Goal: Task Accomplishment & Management: Manage account settings

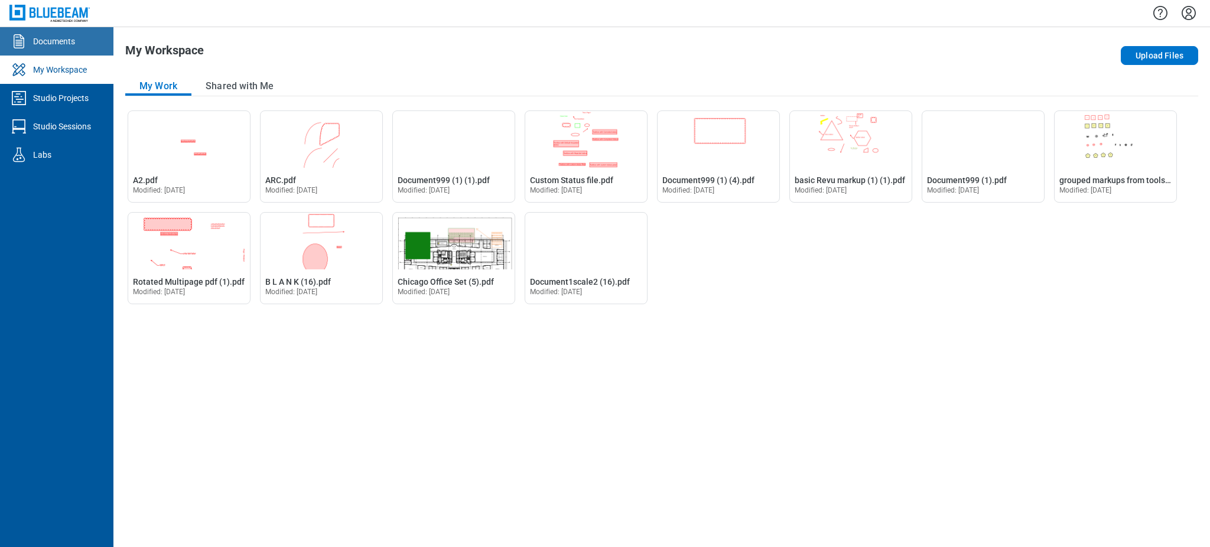
click at [69, 44] on div "Documents" at bounding box center [54, 41] width 42 height 12
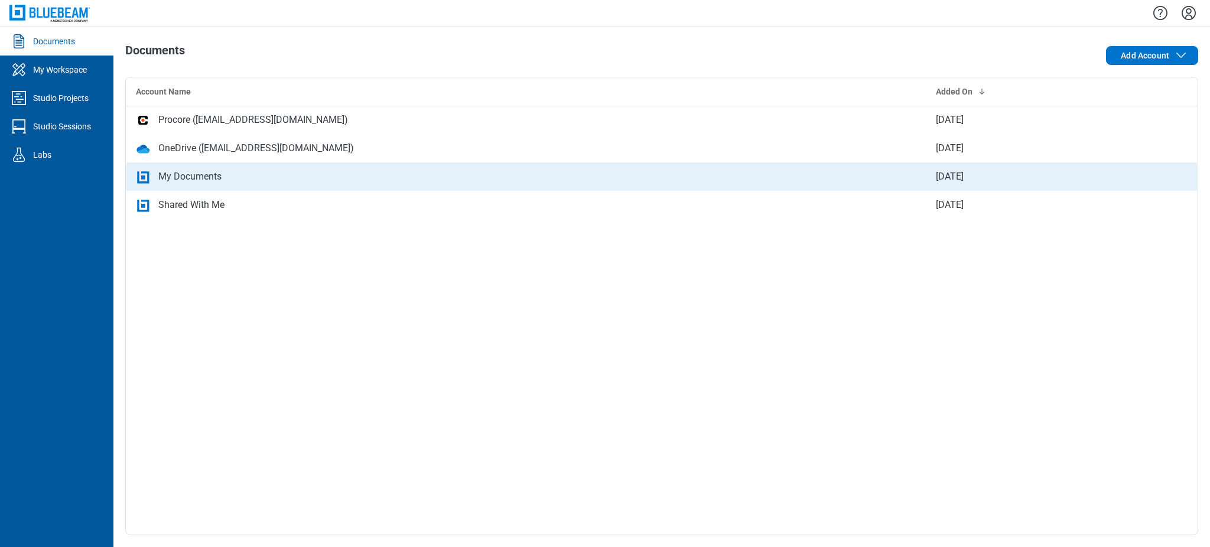
click at [233, 167] on td "My Documents" at bounding box center [526, 177] width 800 height 28
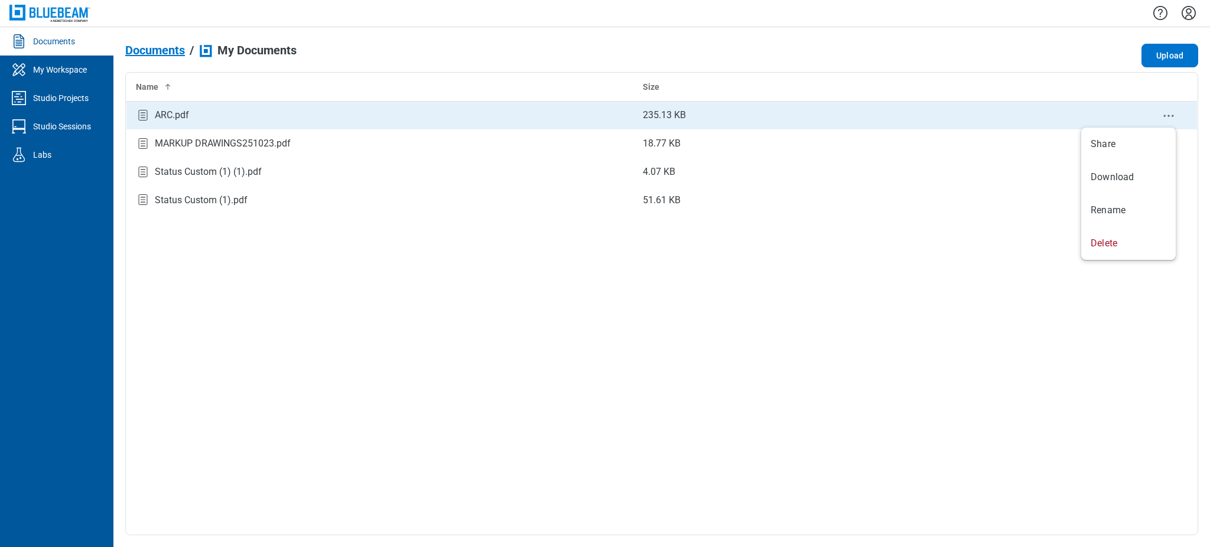
click at [1169, 109] on icon "context-menu" at bounding box center [1169, 116] width 14 height 14
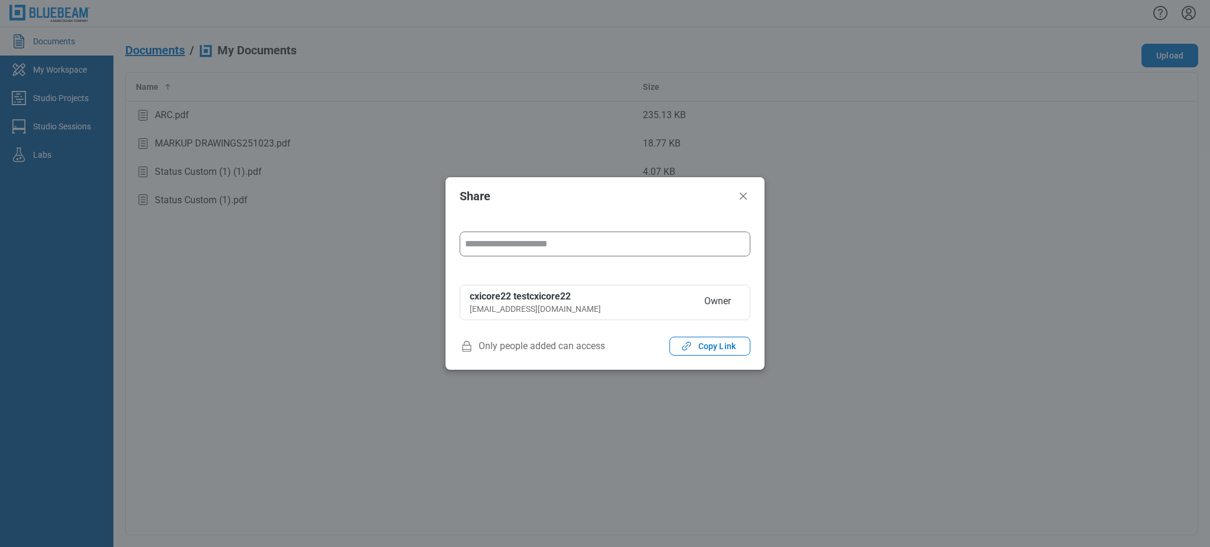
click at [621, 249] on input "form" at bounding box center [605, 244] width 290 height 24
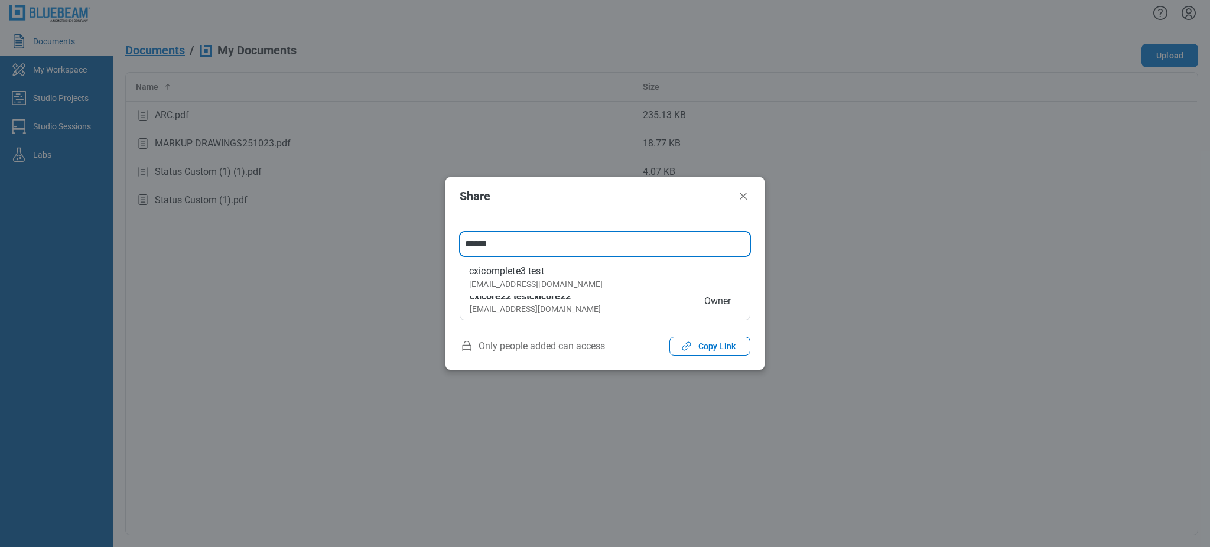
type input "**********"
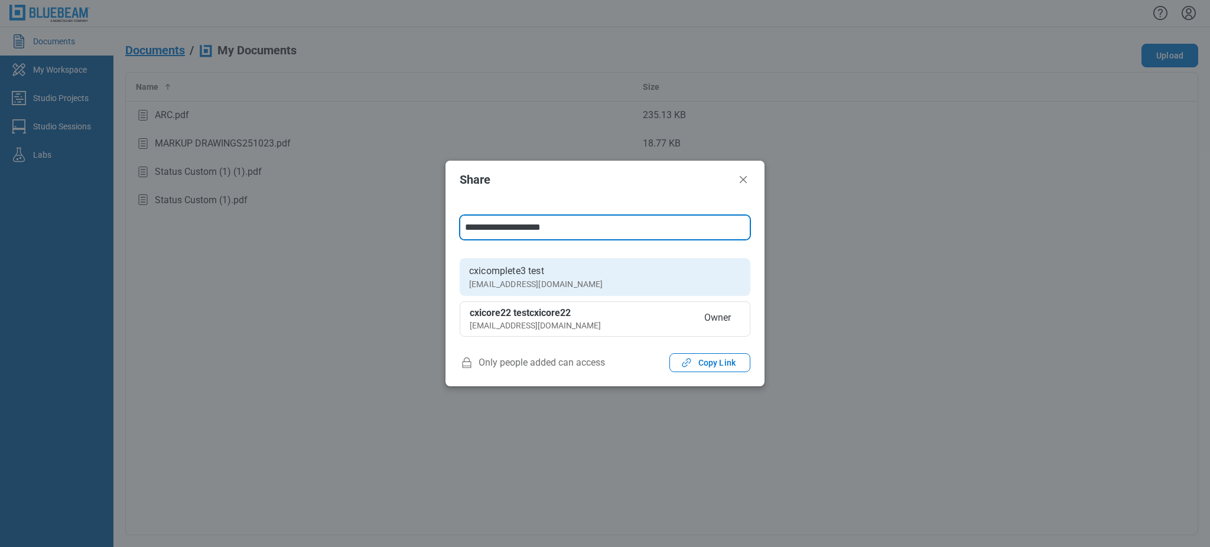
click at [669, 282] on li "cxicomplete3 test cxicomplete3@mail.com" at bounding box center [605, 277] width 291 height 38
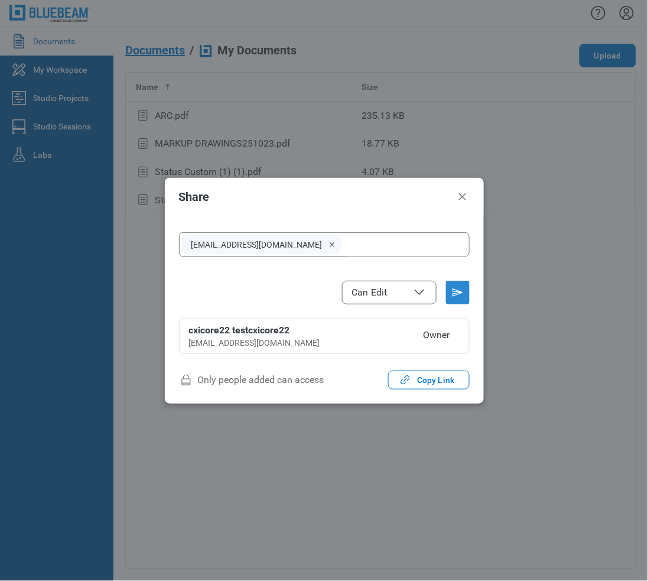
click at [460, 293] on icon "Send email invitation" at bounding box center [457, 292] width 9 height 7
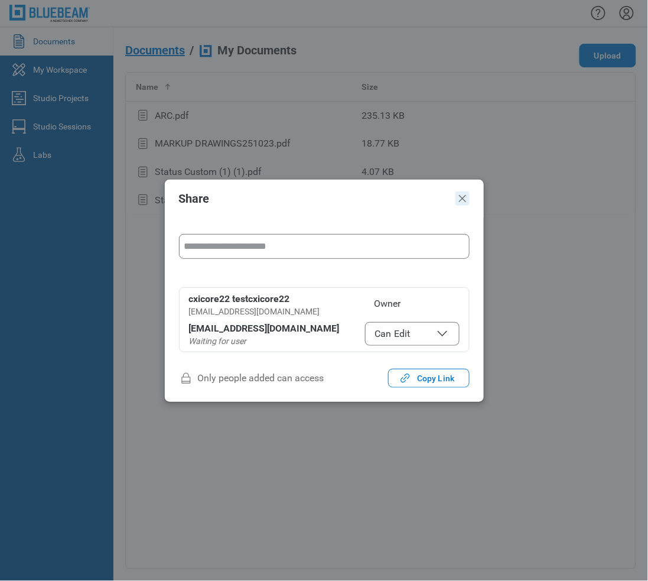
click at [467, 197] on icon "Close" at bounding box center [463, 198] width 14 height 14
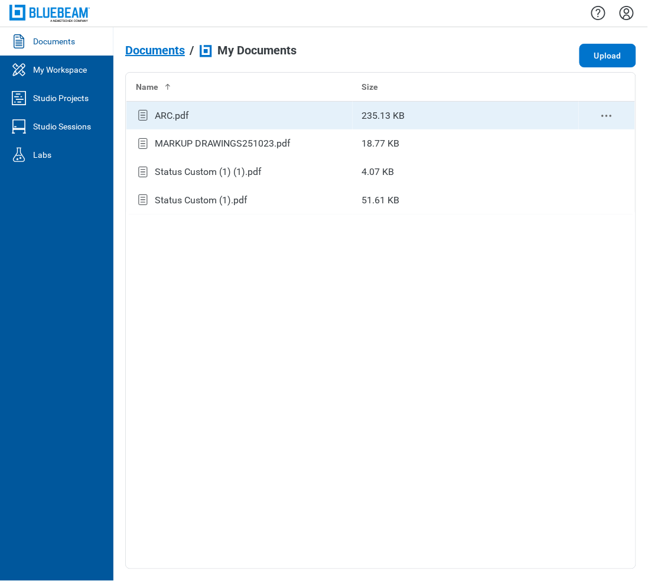
click at [210, 117] on div "ARC.pdf" at bounding box center [239, 116] width 207 height 16
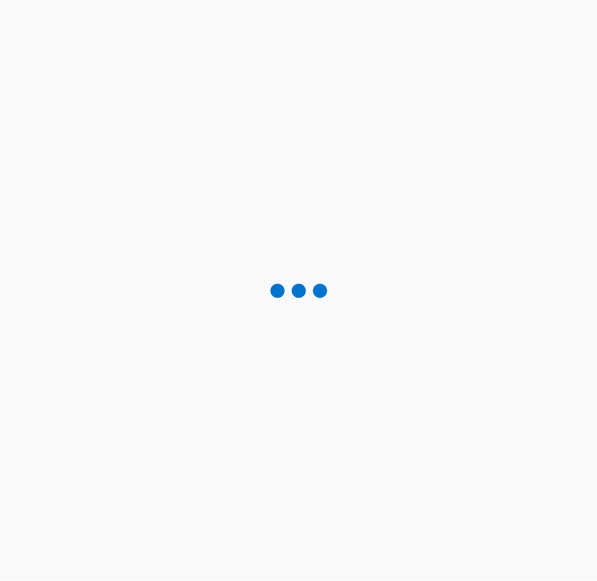
click at [43, 87] on div at bounding box center [298, 290] width 597 height 581
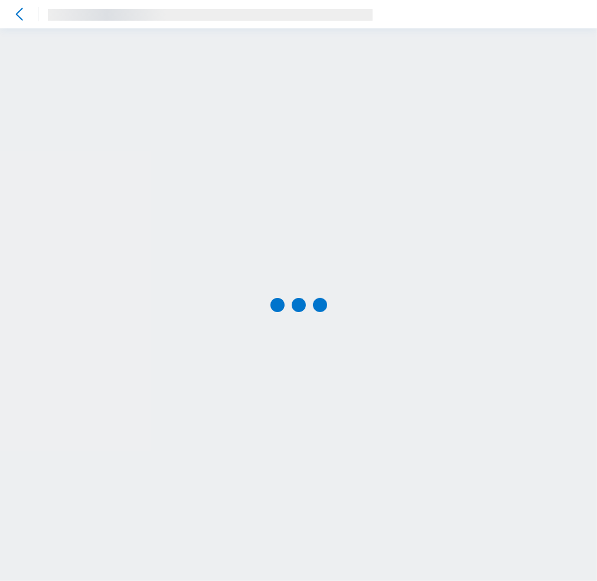
click at [165, 191] on div at bounding box center [298, 304] width 597 height 553
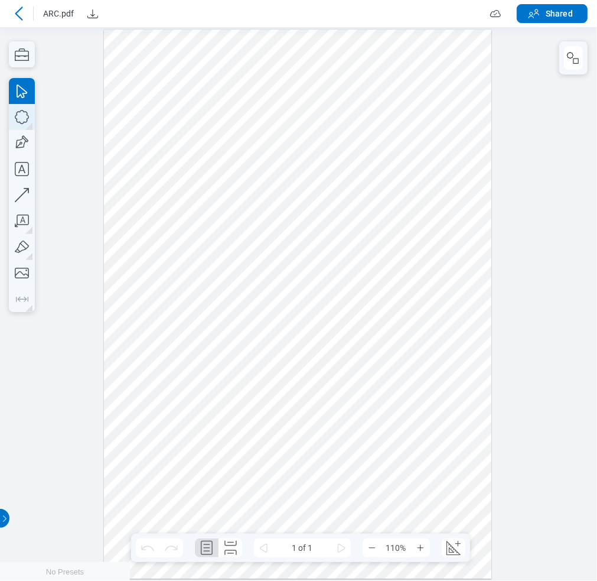
click at [25, 121] on icon "button" at bounding box center [22, 117] width 26 height 26
drag, startPoint x: 115, startPoint y: 52, endPoint x: 478, endPoint y: 481, distance: 561.9
click at [478, 481] on div at bounding box center [298, 303] width 388 height 549
click at [15, 12] on icon at bounding box center [19, 14] width 14 height 14
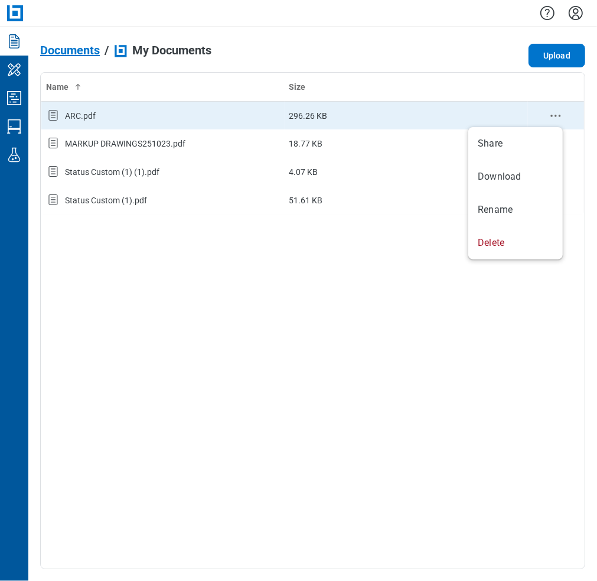
click at [563, 114] on icon "context-menu" at bounding box center [556, 116] width 14 height 14
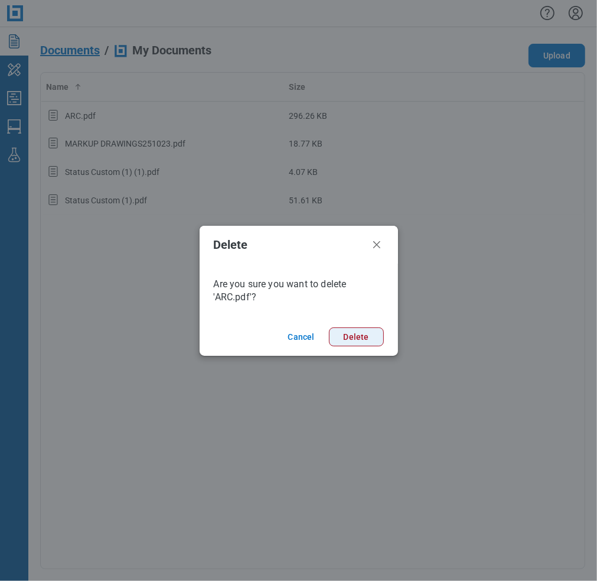
click at [363, 340] on button "Delete" at bounding box center [356, 336] width 55 height 19
click at [352, 337] on button "Delete" at bounding box center [356, 336] width 55 height 19
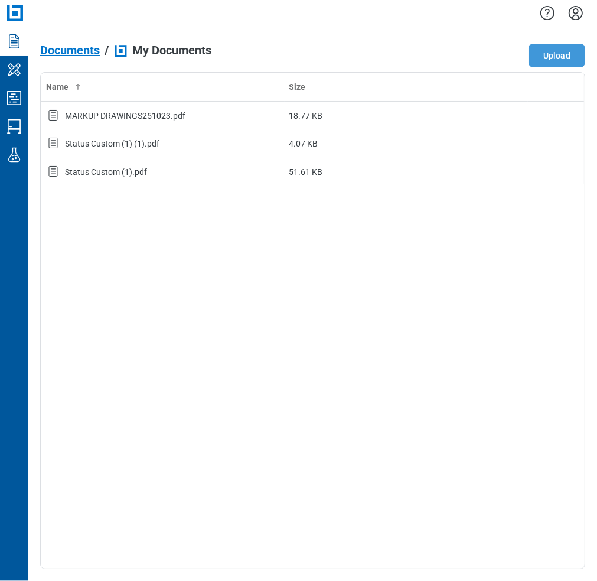
click at [544, 56] on button "Upload" at bounding box center [557, 56] width 57 height 24
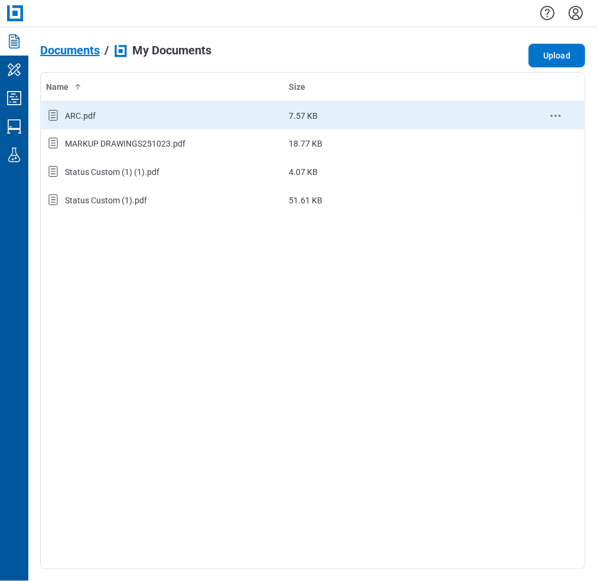
click at [555, 113] on icon "context-menu" at bounding box center [556, 116] width 14 height 14
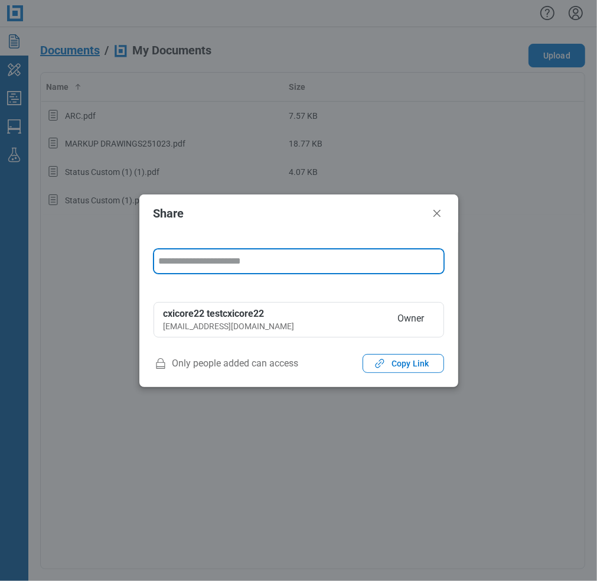
click at [255, 259] on input "form" at bounding box center [299, 261] width 290 height 24
type input "**********"
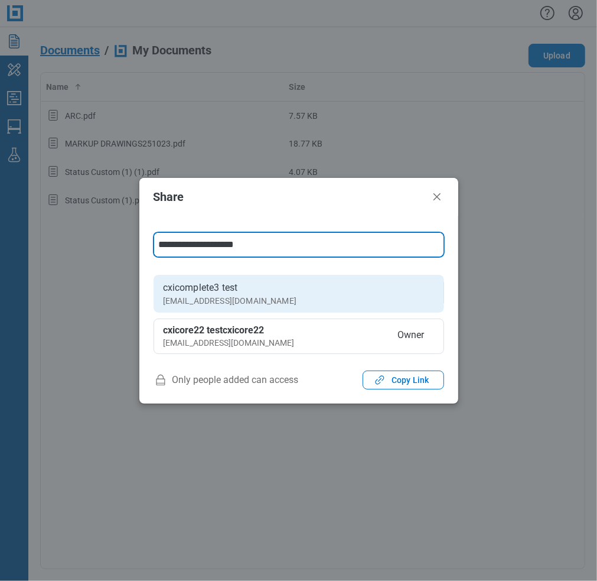
click at [408, 277] on li "cxicomplete3 test cxicomplete3@mail.com" at bounding box center [299, 294] width 291 height 38
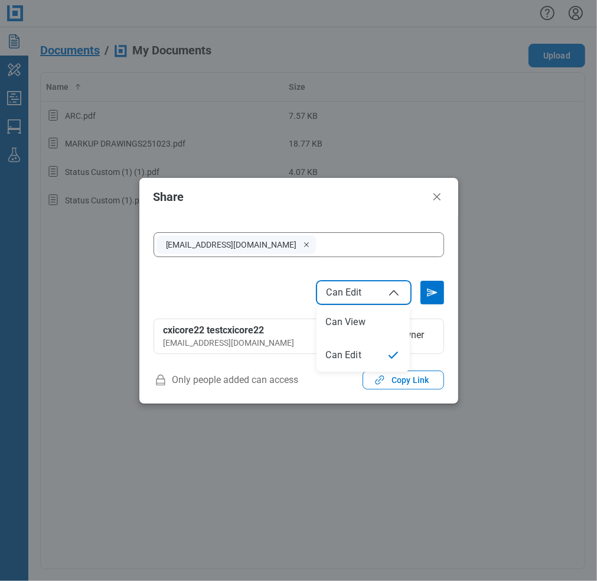
click at [390, 285] on icon "File Access" at bounding box center [394, 292] width 14 height 14
click at [431, 290] on icon "Send email invitation" at bounding box center [432, 292] width 9 height 7
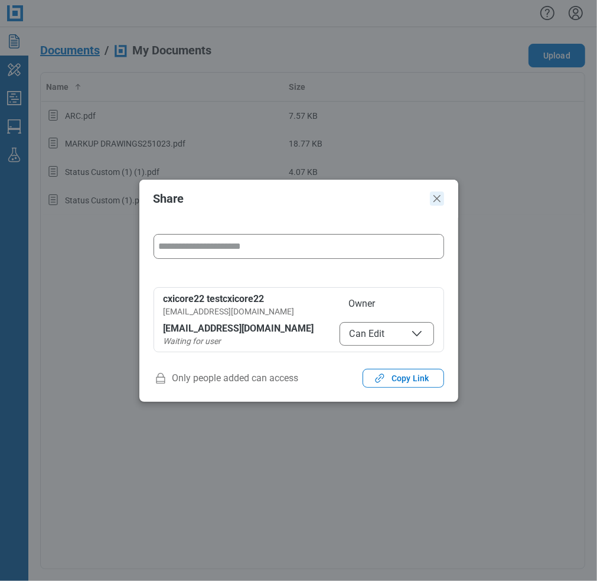
click at [440, 200] on icon "Close" at bounding box center [437, 198] width 14 height 14
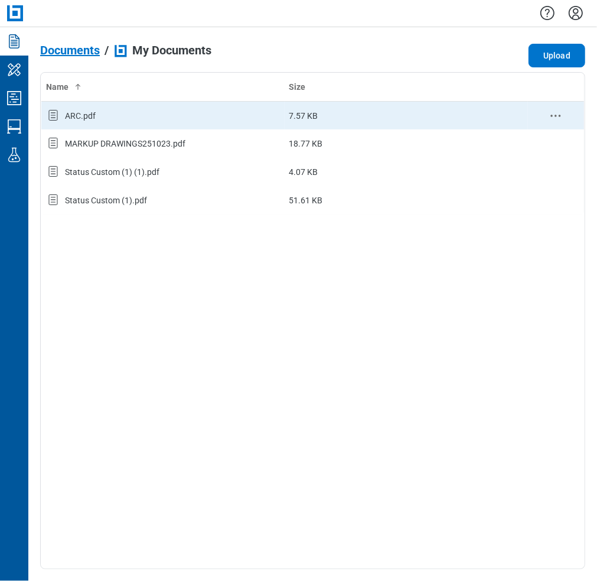
click at [69, 116] on div "ARC.pdf" at bounding box center [80, 116] width 31 height 12
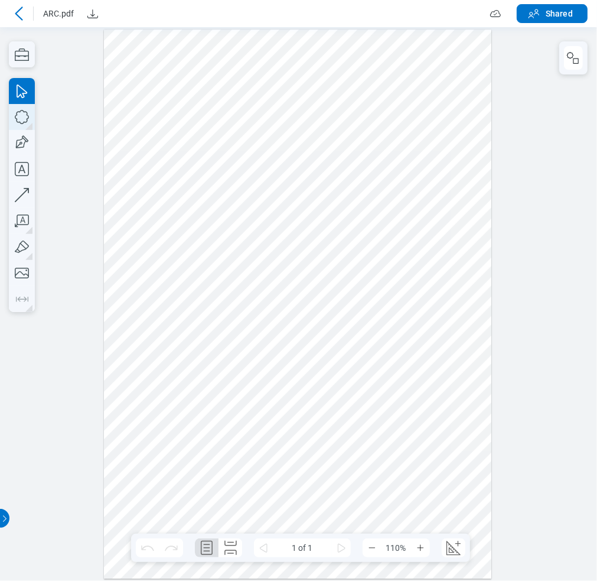
click at [23, 118] on icon "button" at bounding box center [22, 117] width 26 height 26
drag, startPoint x: 117, startPoint y: 49, endPoint x: 455, endPoint y: 450, distance: 524.6
click at [455, 450] on div at bounding box center [298, 303] width 388 height 549
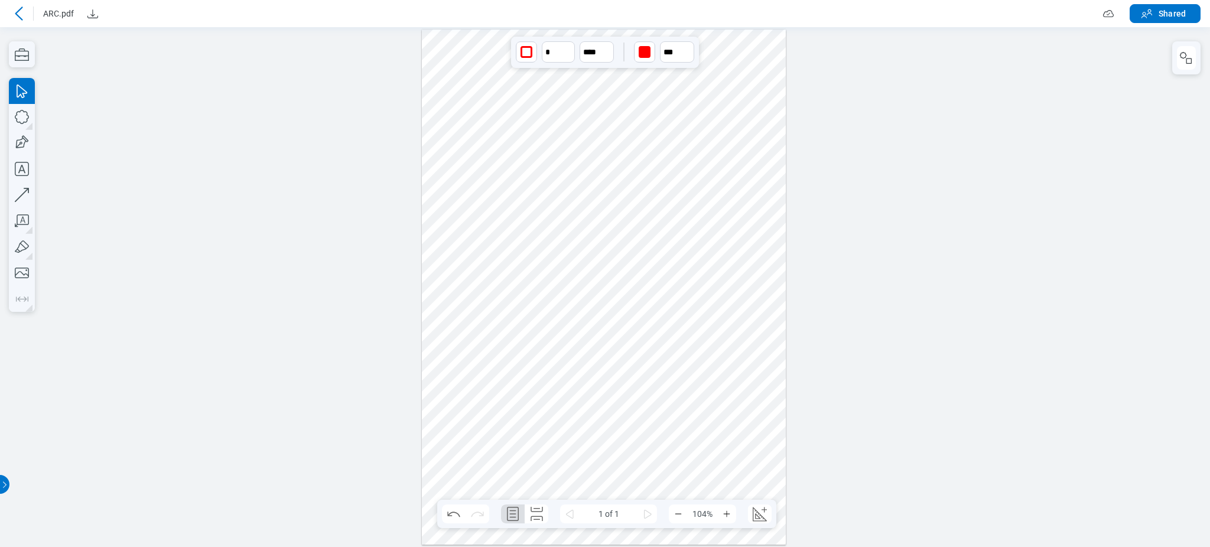
click at [23, 13] on icon at bounding box center [19, 14] width 14 height 14
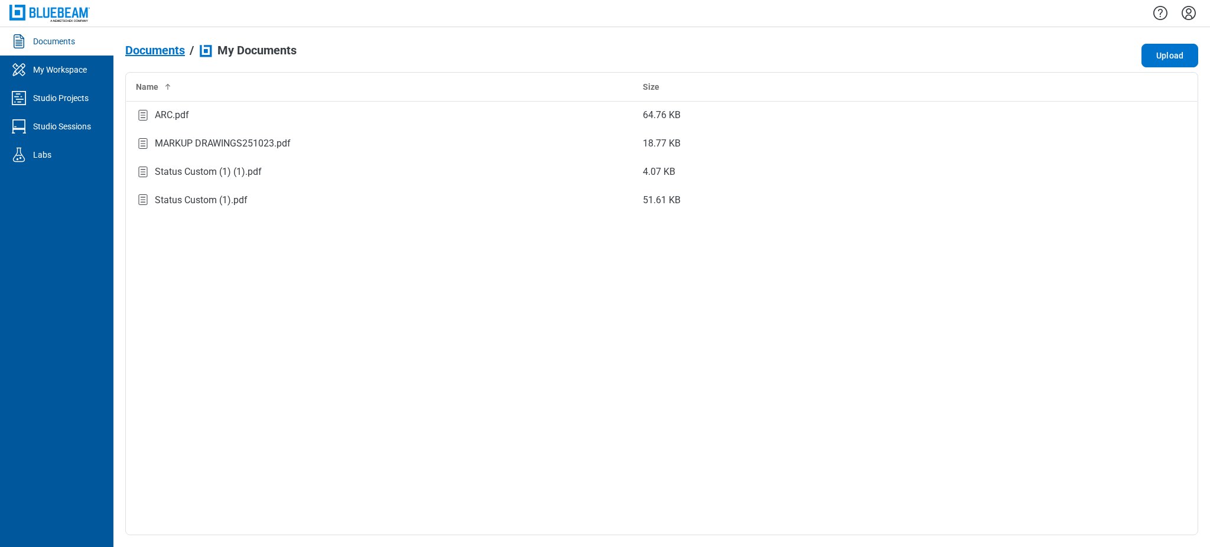
click at [1190, 8] on icon "Settings" at bounding box center [1189, 13] width 14 height 14
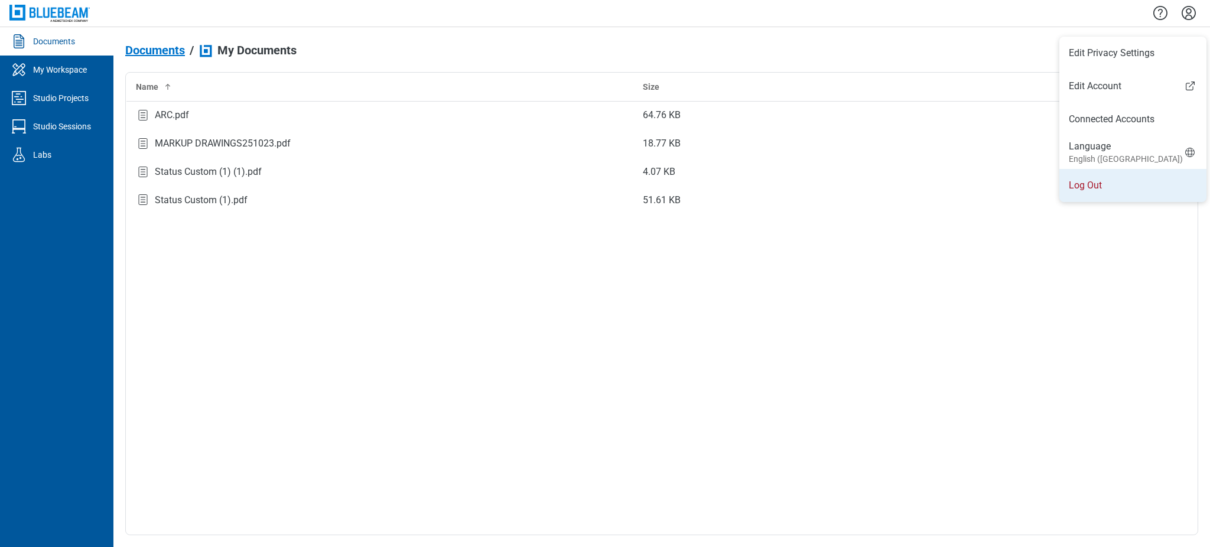
click at [1078, 179] on li "Log Out" at bounding box center [1133, 185] width 147 height 33
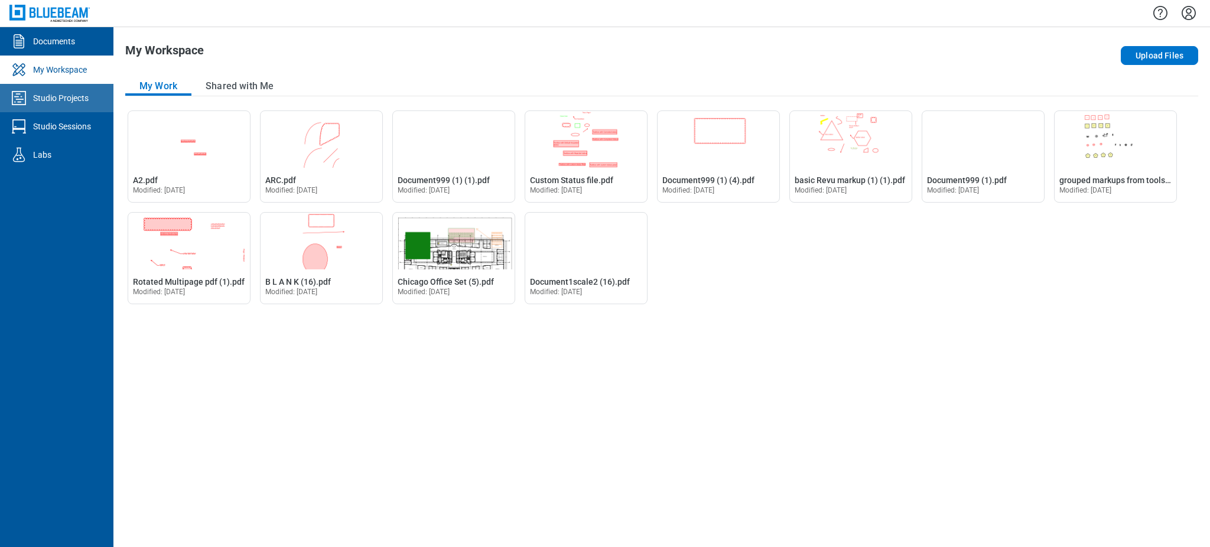
click at [58, 97] on div "Studio Projects" at bounding box center [61, 98] width 56 height 12
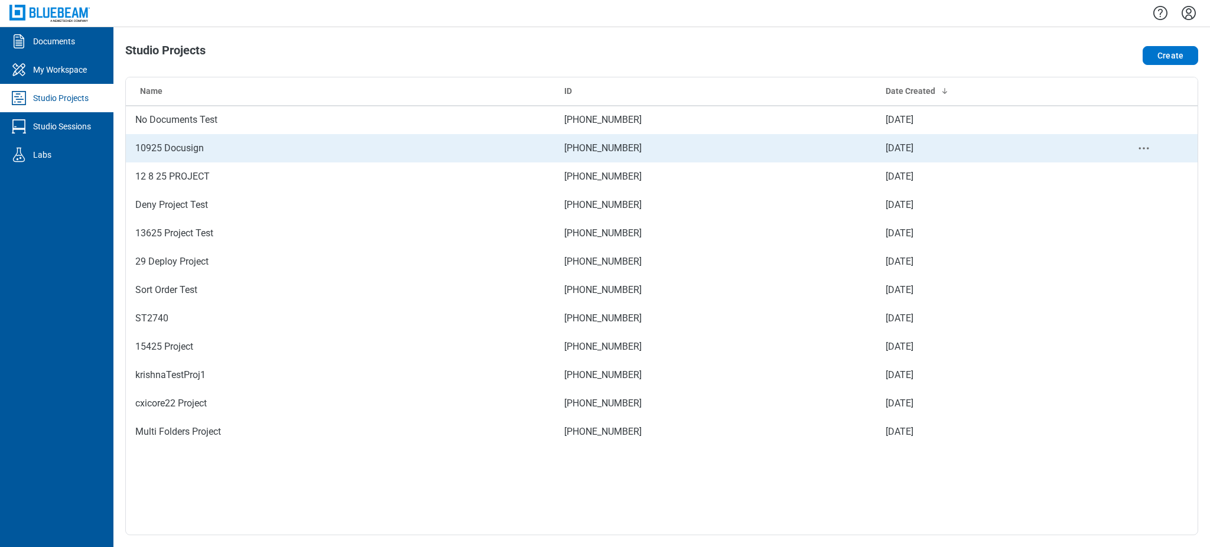
click at [151, 147] on td "10925 Docusign" at bounding box center [340, 148] width 429 height 28
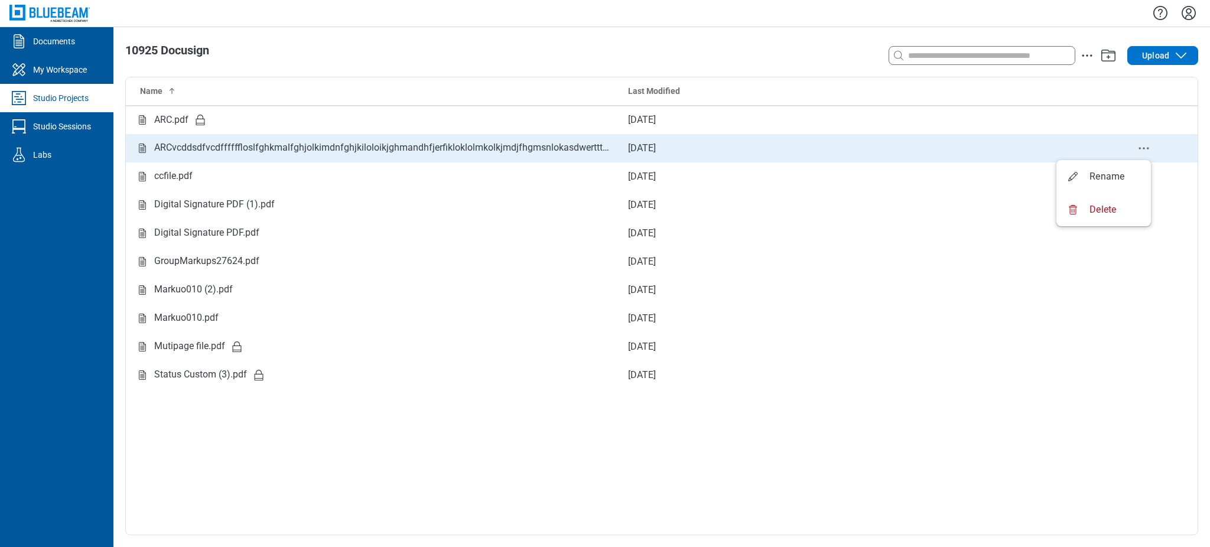
click at [1138, 147] on icon "delete-context-menu" at bounding box center [1144, 148] width 14 height 14
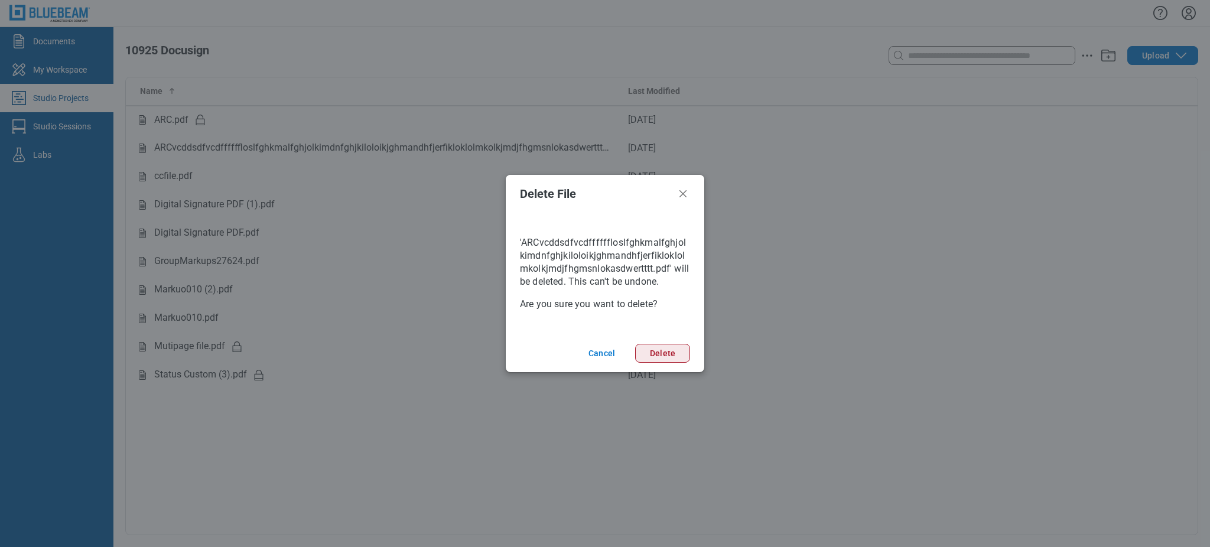
click at [654, 345] on button "Delete" at bounding box center [662, 353] width 55 height 19
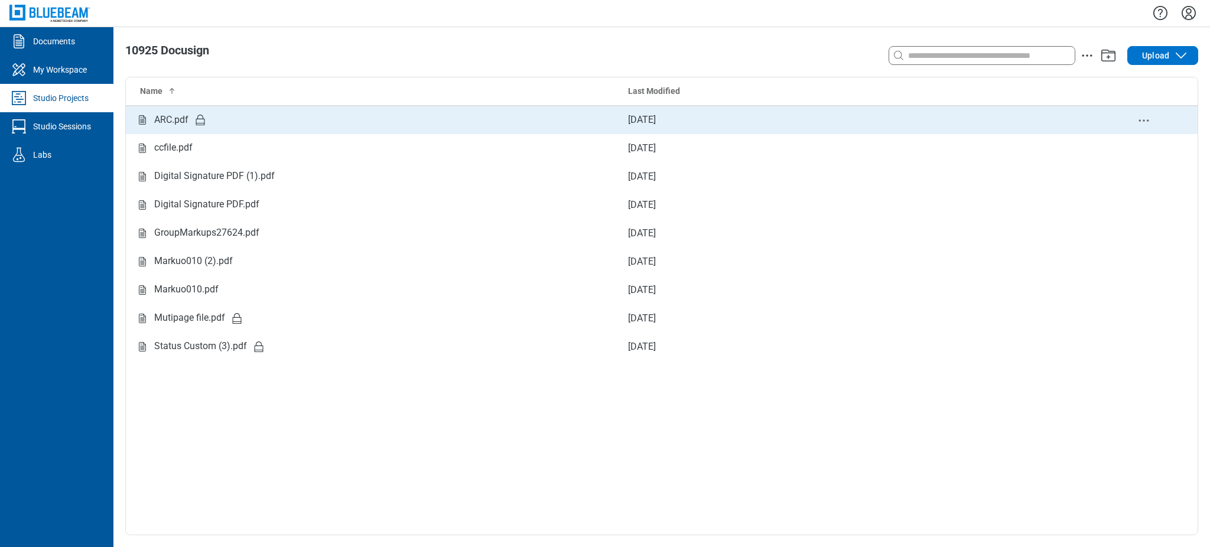
click at [1146, 121] on icon "delete-context-menu" at bounding box center [1144, 120] width 14 height 14
click at [217, 113] on div "ARC.pdf" at bounding box center [372, 120] width 474 height 15
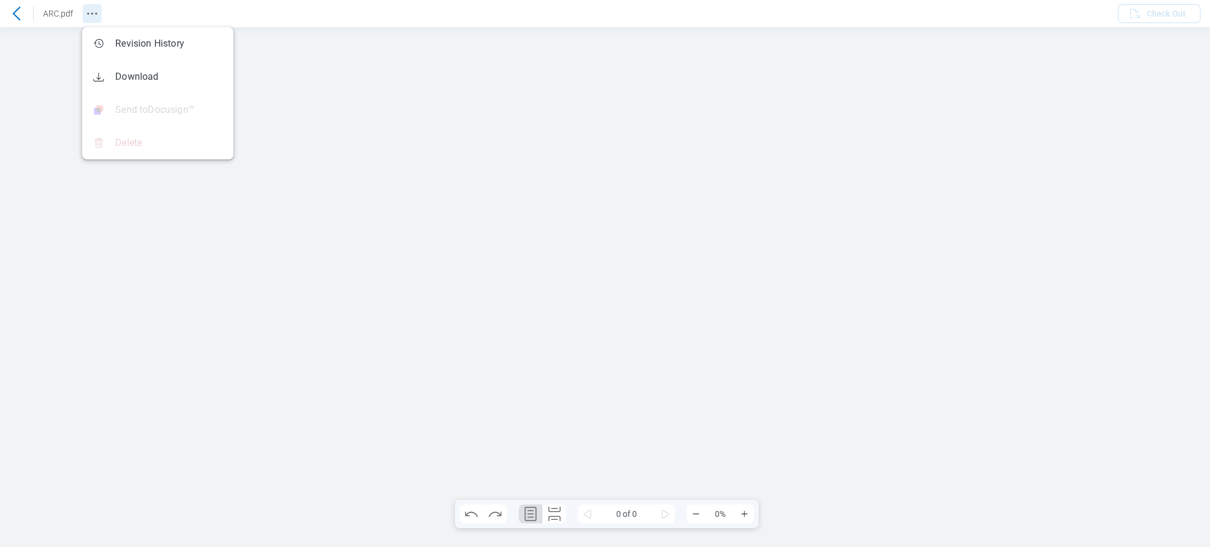
click at [92, 7] on icon "Revision History" at bounding box center [92, 14] width 14 height 14
click at [708, 183] on div at bounding box center [605, 287] width 1210 height 520
click at [21, 12] on icon at bounding box center [16, 14] width 14 height 14
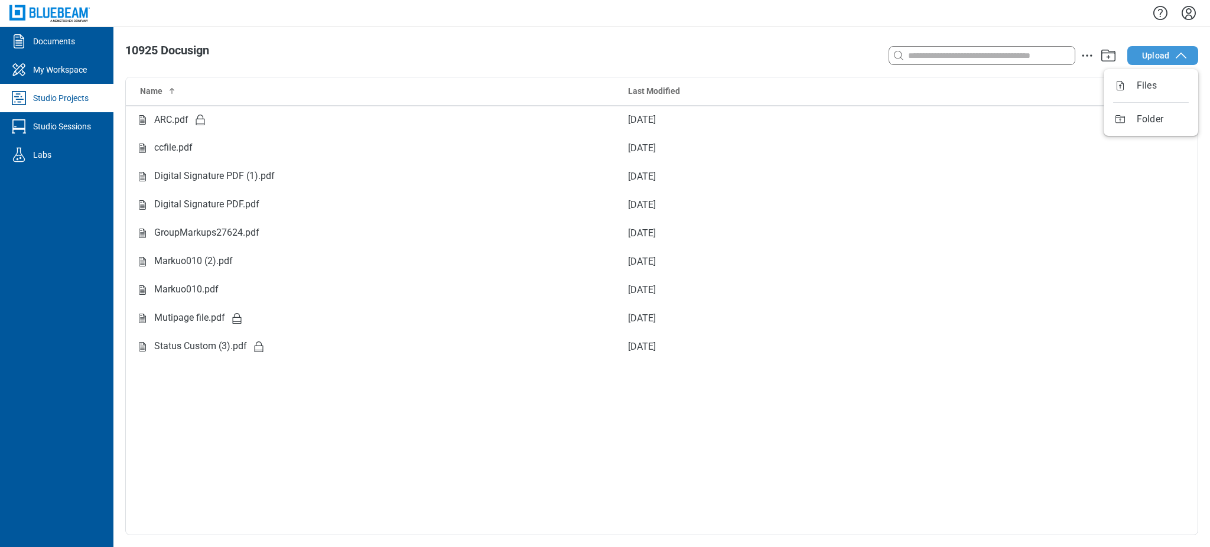
click at [1162, 55] on span "Upload" at bounding box center [1155, 56] width 27 height 12
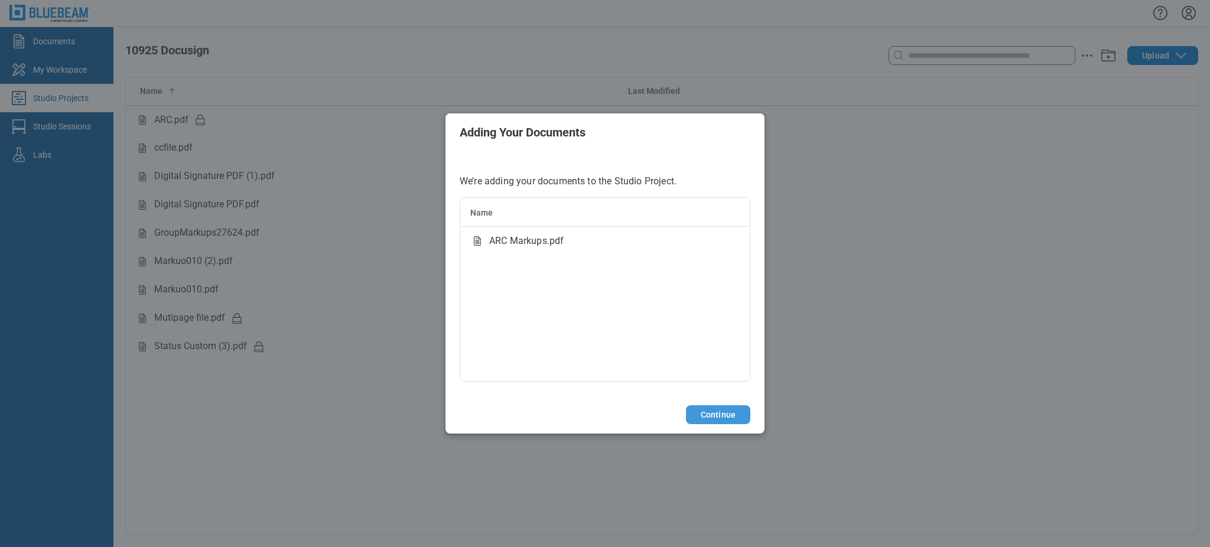
click at [716, 410] on button "Continue" at bounding box center [718, 414] width 64 height 19
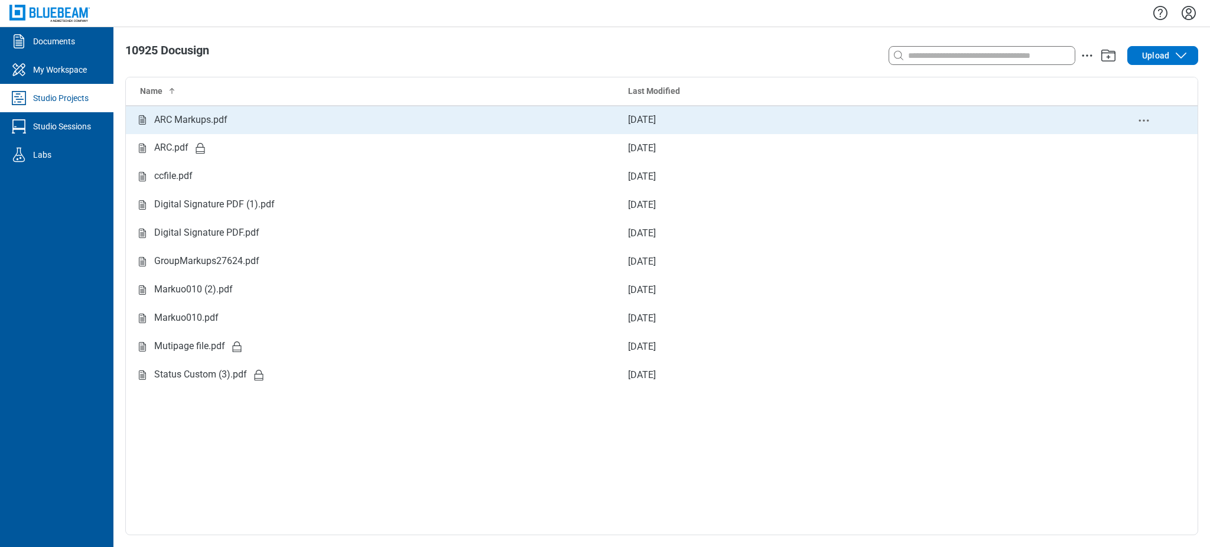
click at [831, 113] on td "Sep 11, 2025" at bounding box center [855, 120] width 472 height 28
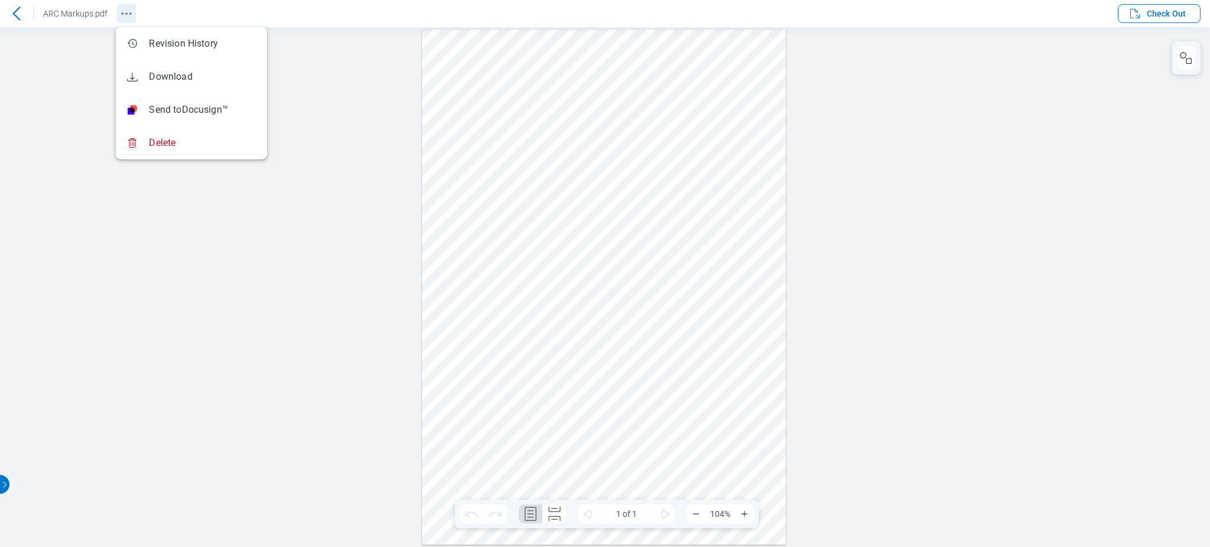
click at [122, 20] on button "Revision History" at bounding box center [126, 13] width 19 height 19
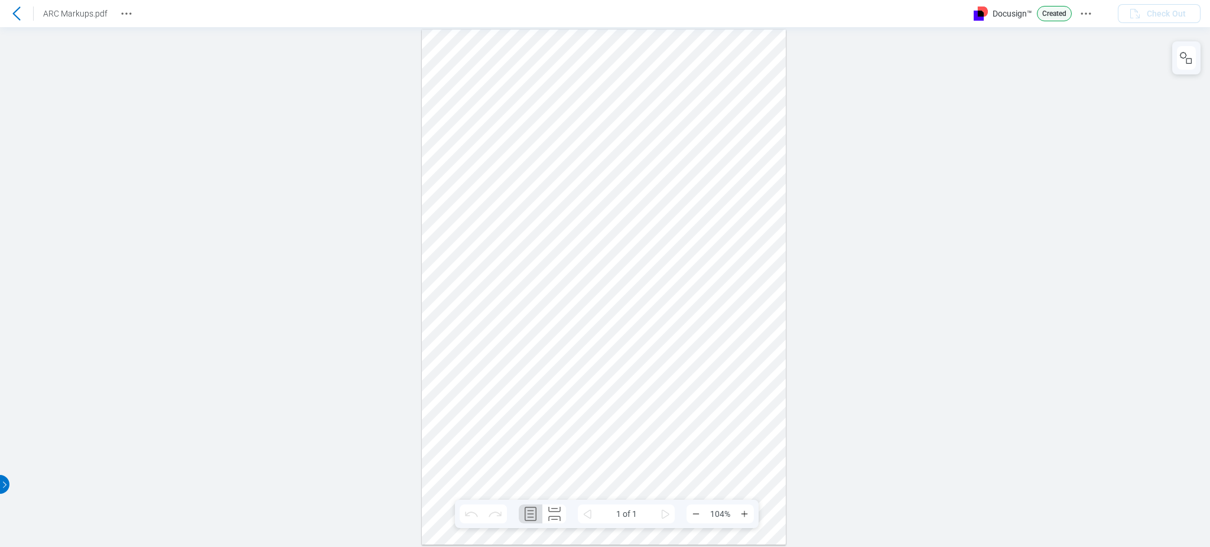
click at [110, 12] on div "ARC Markups.pdf" at bounding box center [68, 13] width 136 height 19
click at [122, 15] on icon "Revision History" at bounding box center [126, 14] width 14 height 14
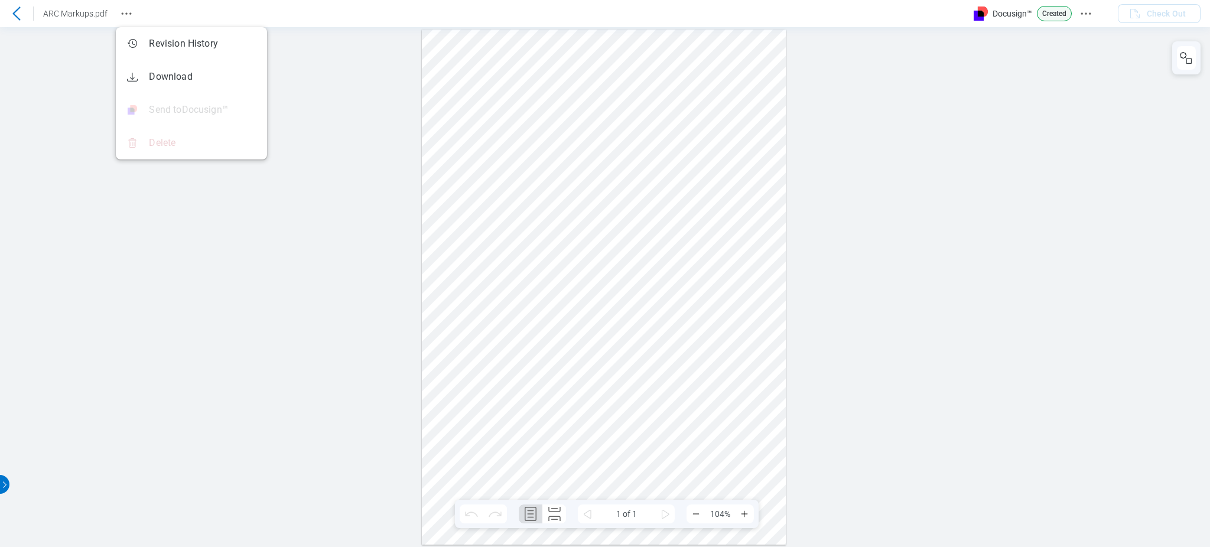
click at [108, 346] on div at bounding box center [605, 287] width 1210 height 520
click at [1091, 12] on icon "Docusign Menu" at bounding box center [1086, 14] width 14 height 14
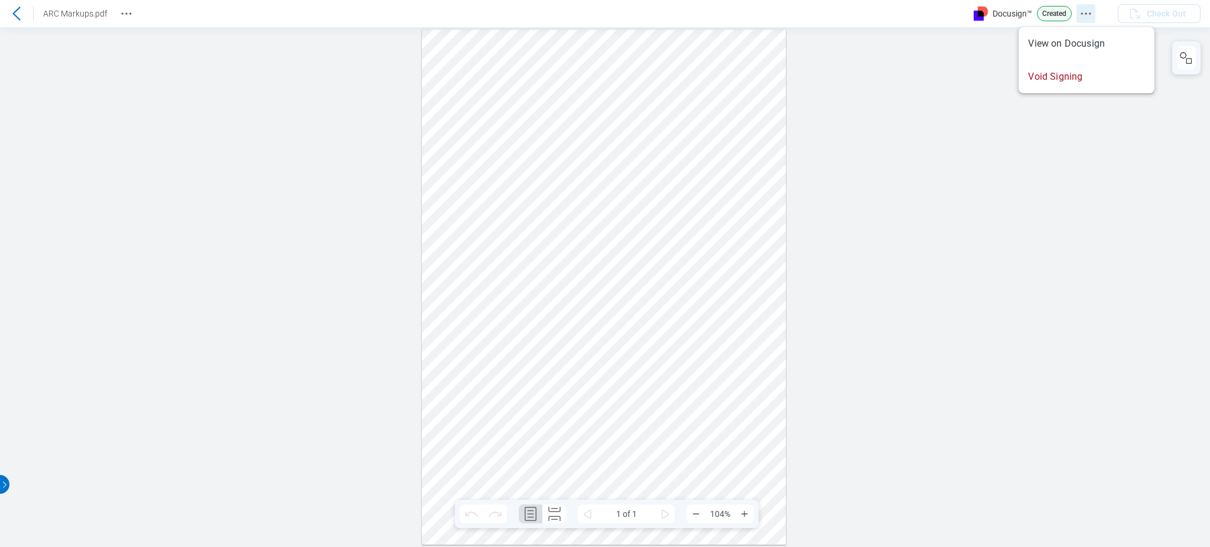
click at [1091, 12] on icon "Docusign Menu" at bounding box center [1086, 14] width 14 height 14
click at [286, 125] on div at bounding box center [605, 287] width 1210 height 520
click at [1163, 218] on div at bounding box center [605, 287] width 1210 height 520
drag, startPoint x: 166, startPoint y: 211, endPoint x: 228, endPoint y: 84, distance: 141.1
click at [168, 210] on div at bounding box center [605, 287] width 1210 height 520
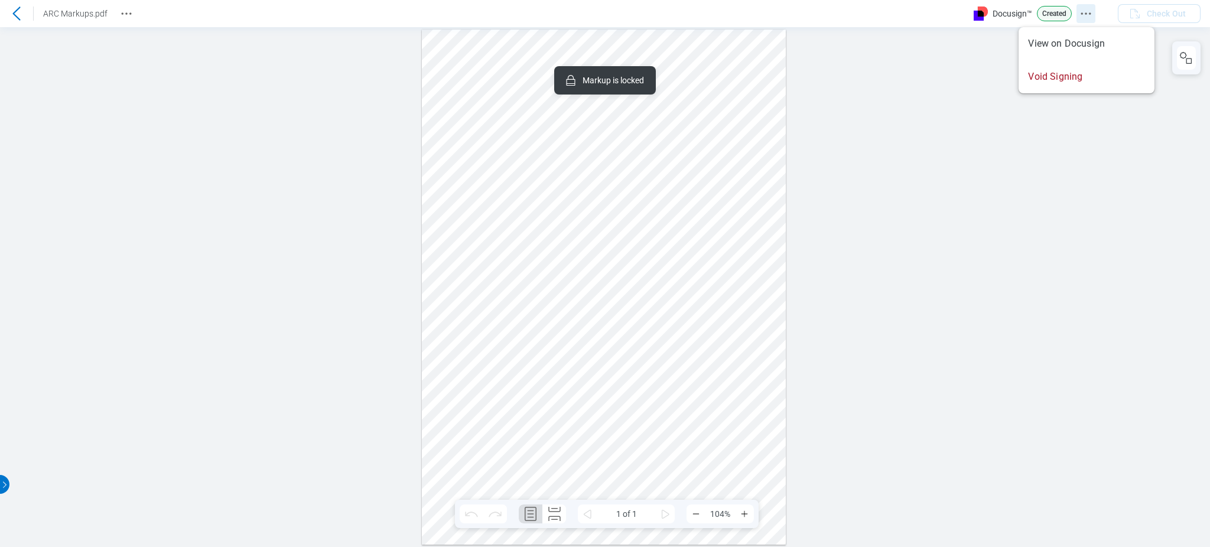
click at [1091, 8] on icon "Docusign Menu" at bounding box center [1086, 14] width 14 height 14
click at [334, 222] on div at bounding box center [605, 287] width 1210 height 520
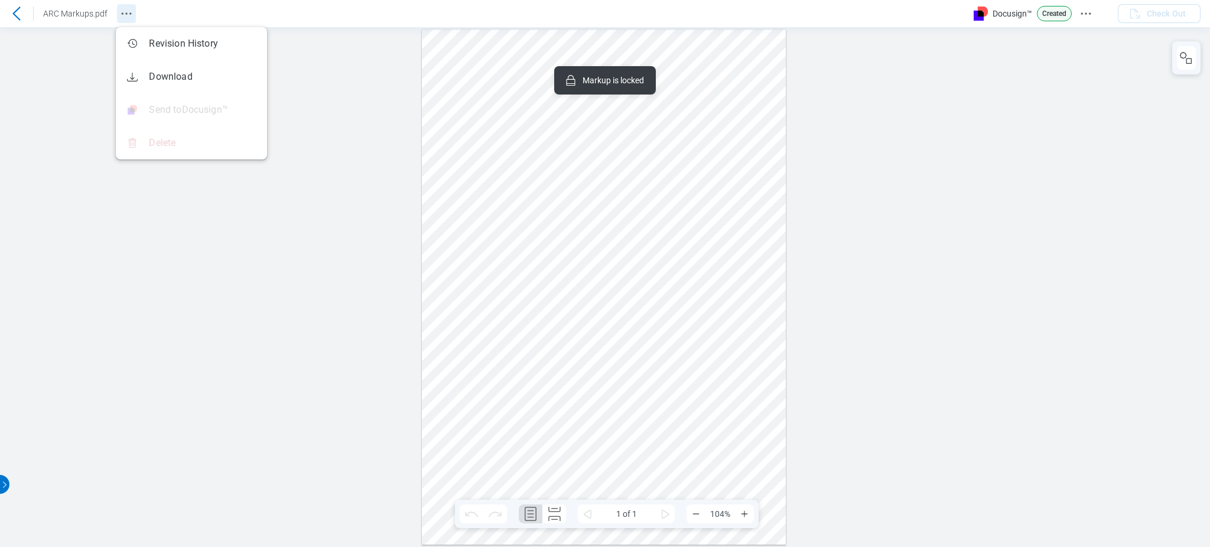
click at [132, 20] on icon "Revision History" at bounding box center [126, 14] width 14 height 14
click at [325, 242] on div at bounding box center [605, 287] width 1210 height 520
click at [753, 112] on div at bounding box center [604, 287] width 365 height 516
click at [1082, 9] on icon "Docusign Menu" at bounding box center [1086, 14] width 14 height 14
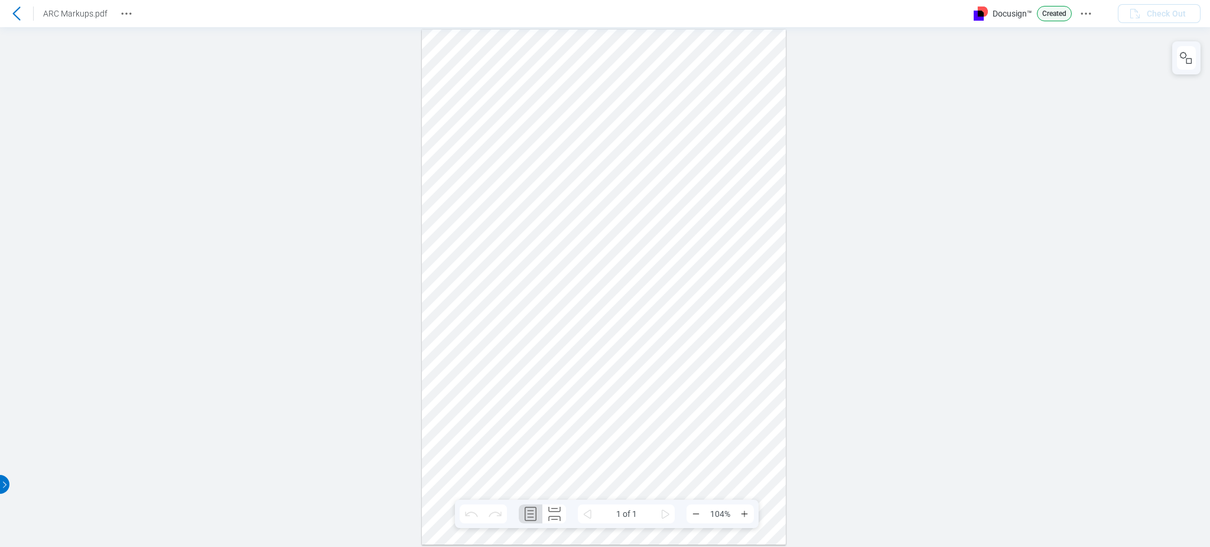
click at [1088, 24] on header "ARC Markups.pdf Docusign™ Created Check Out" at bounding box center [605, 13] width 1210 height 27
click at [1089, 16] on icon "Docusign Menu" at bounding box center [1086, 14] width 14 height 14
click at [1173, 117] on div at bounding box center [605, 287] width 1210 height 520
click at [1144, 125] on div at bounding box center [605, 287] width 1210 height 520
click at [1084, 15] on button "Docusign Menu" at bounding box center [1076, 13] width 19 height 19
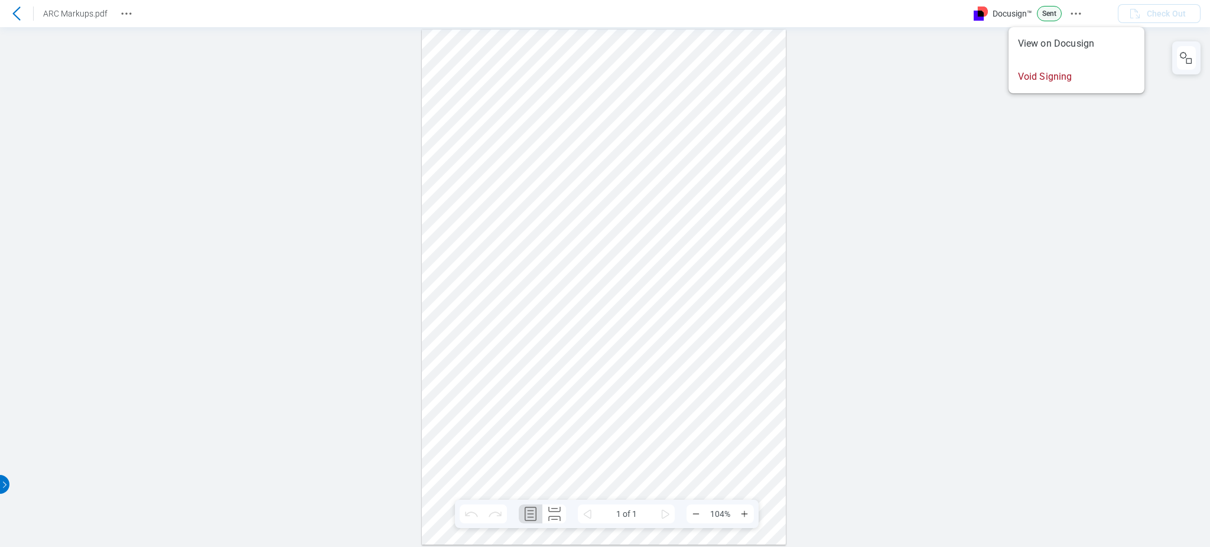
click at [269, 114] on div at bounding box center [605, 287] width 1210 height 520
click at [123, 17] on icon "Revision History" at bounding box center [126, 14] width 14 height 14
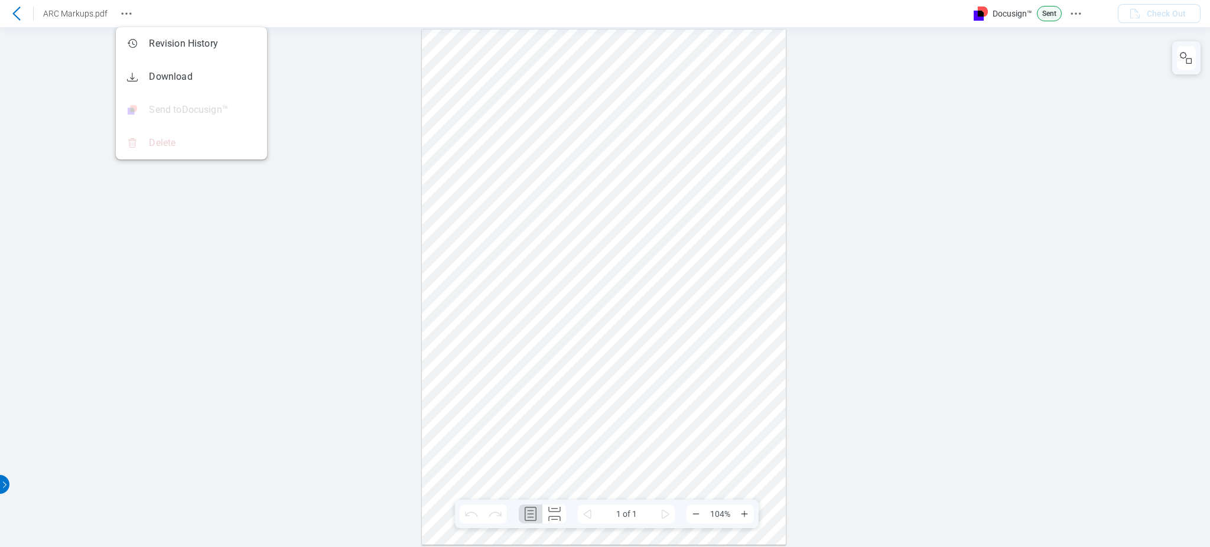
click at [38, 180] on div at bounding box center [605, 287] width 1210 height 520
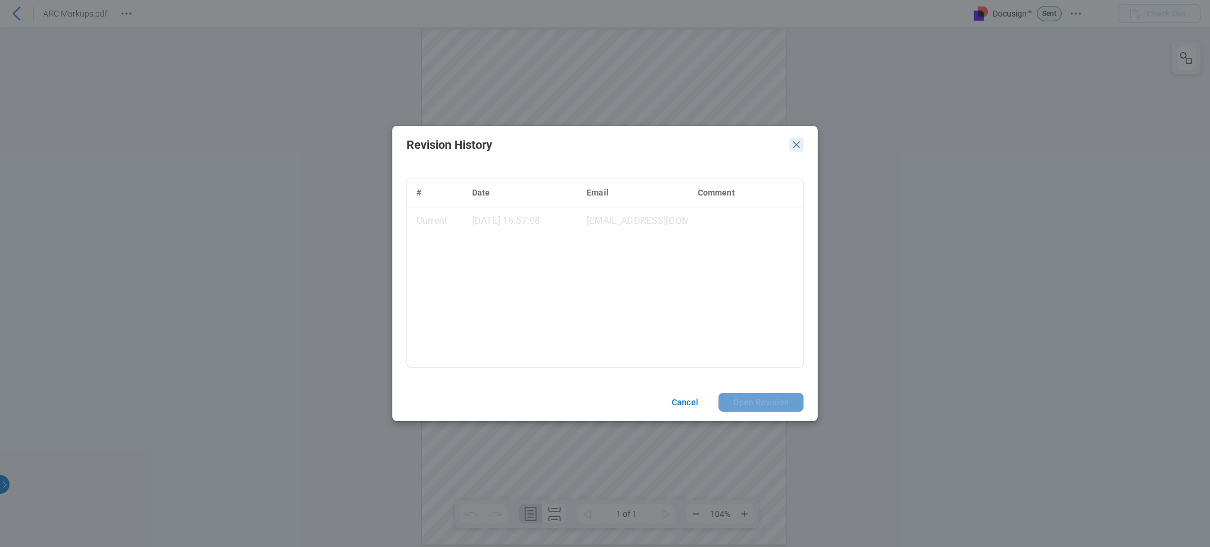
click at [789, 145] on icon "Close" at bounding box center [796, 145] width 14 height 14
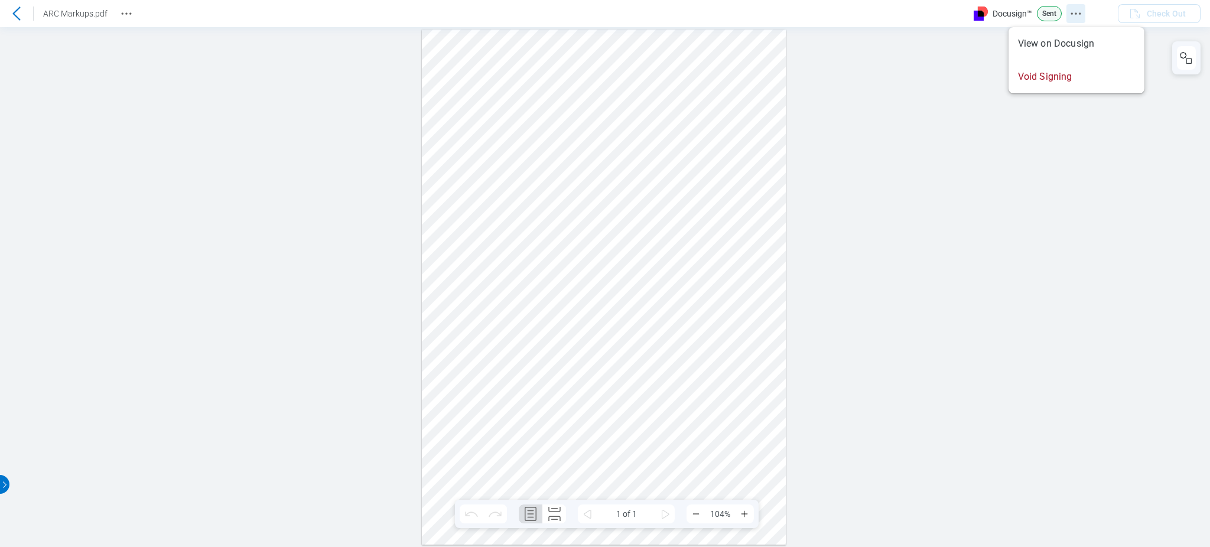
click at [1070, 15] on icon "Docusign Menu" at bounding box center [1076, 14] width 14 height 14
click at [905, 152] on div at bounding box center [605, 287] width 1210 height 520
click at [1075, 9] on icon "Docusign Menu" at bounding box center [1076, 14] width 14 height 14
click at [115, 10] on div "ARC Markups.pdf" at bounding box center [68, 13] width 136 height 19
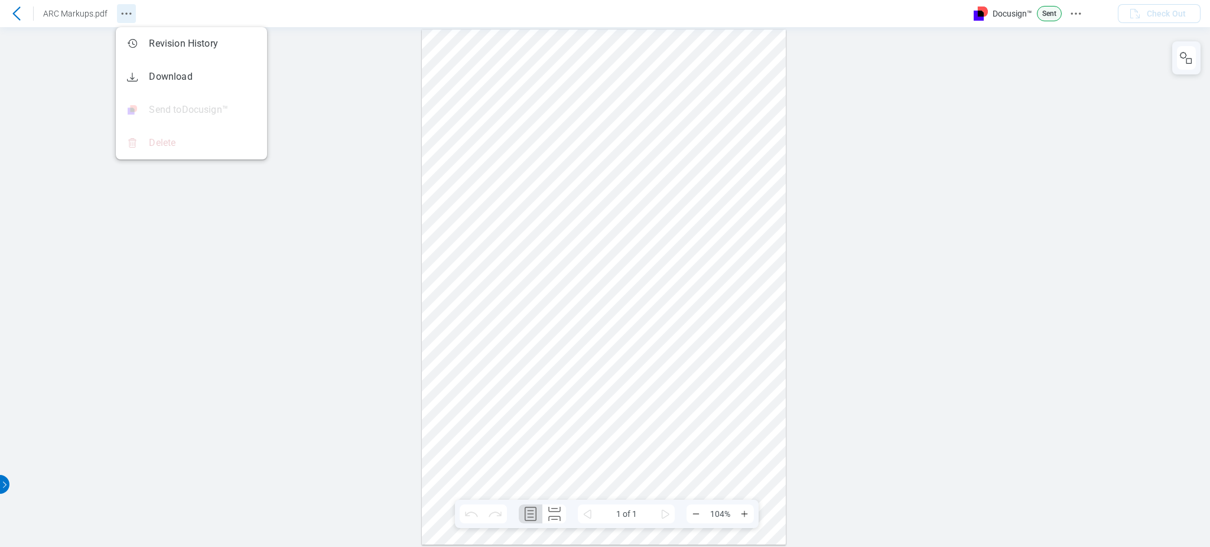
click at [119, 10] on icon "Revision History" at bounding box center [126, 14] width 14 height 14
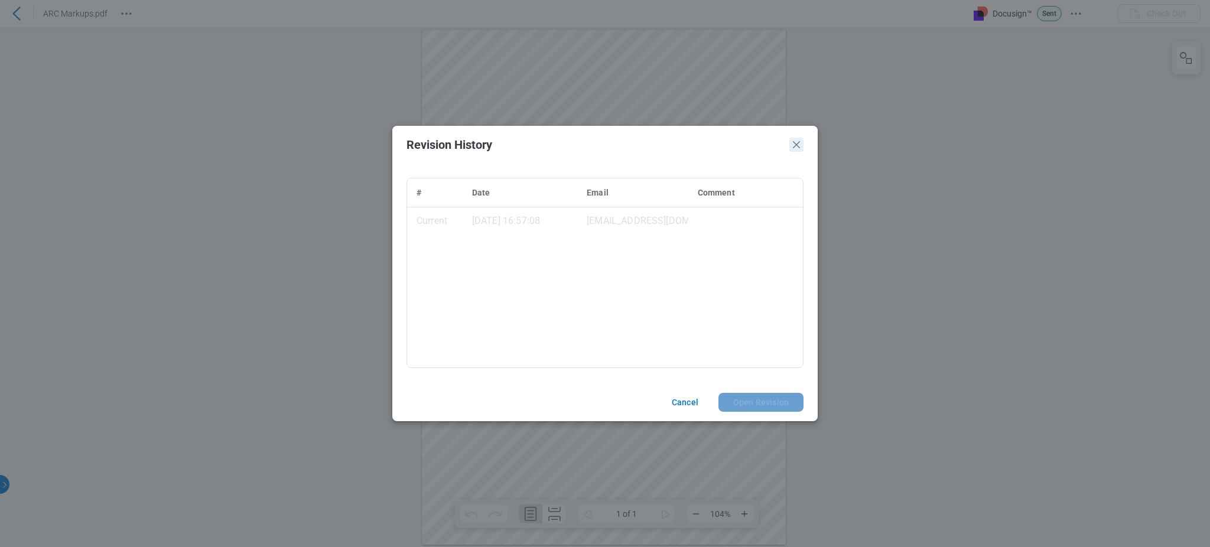
click at [796, 140] on icon "Close" at bounding box center [796, 145] width 14 height 14
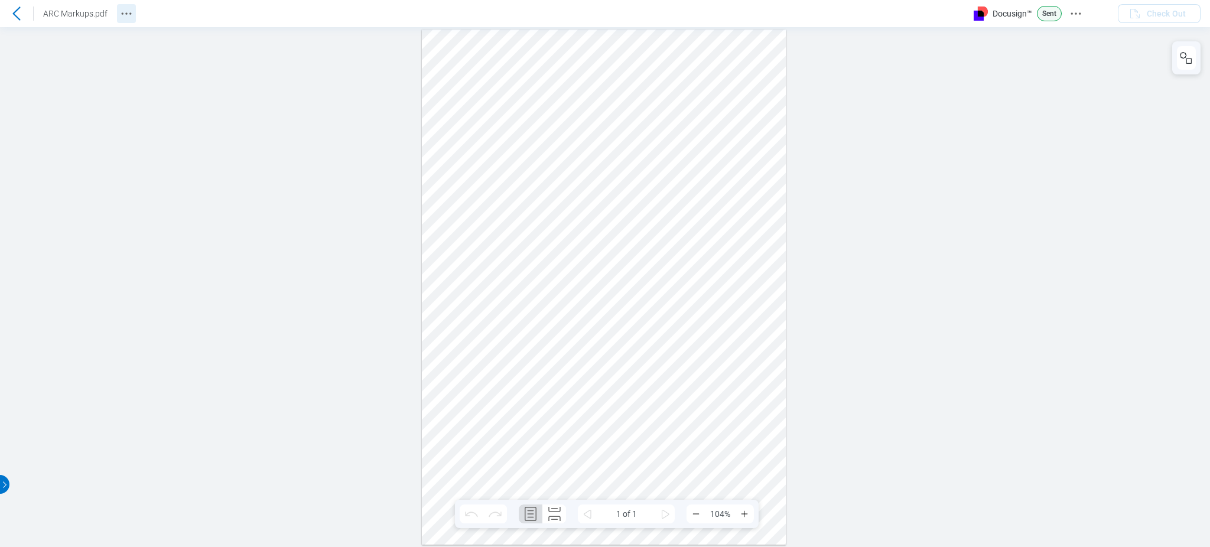
click at [117, 22] on button "Revision History" at bounding box center [126, 13] width 19 height 19
click at [123, 15] on icon "Revision History" at bounding box center [126, 14] width 14 height 14
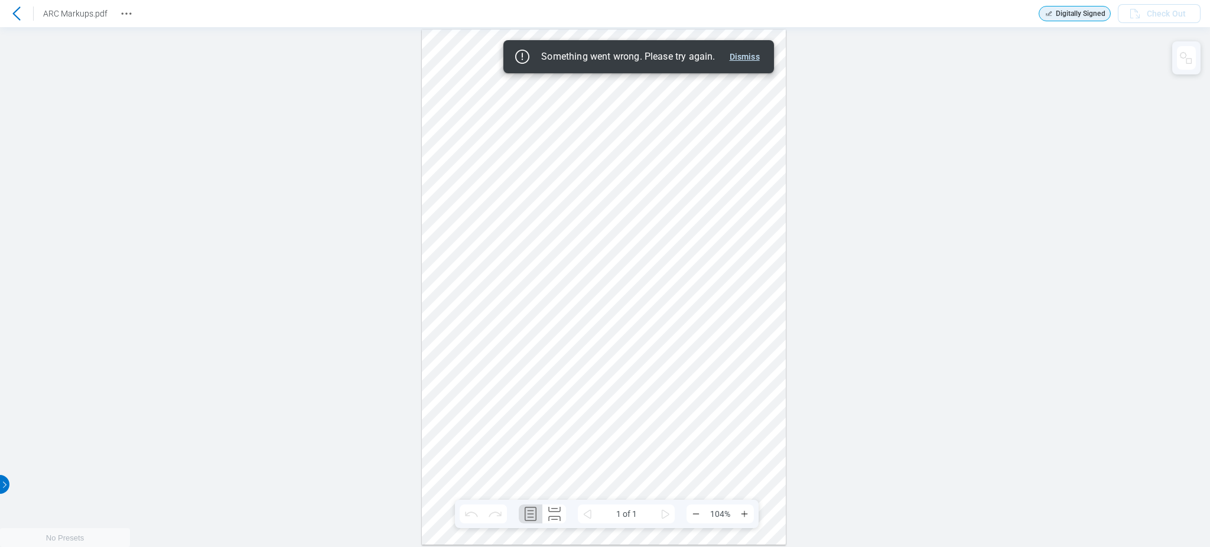
click at [756, 50] on button "Dismiss" at bounding box center [745, 57] width 40 height 14
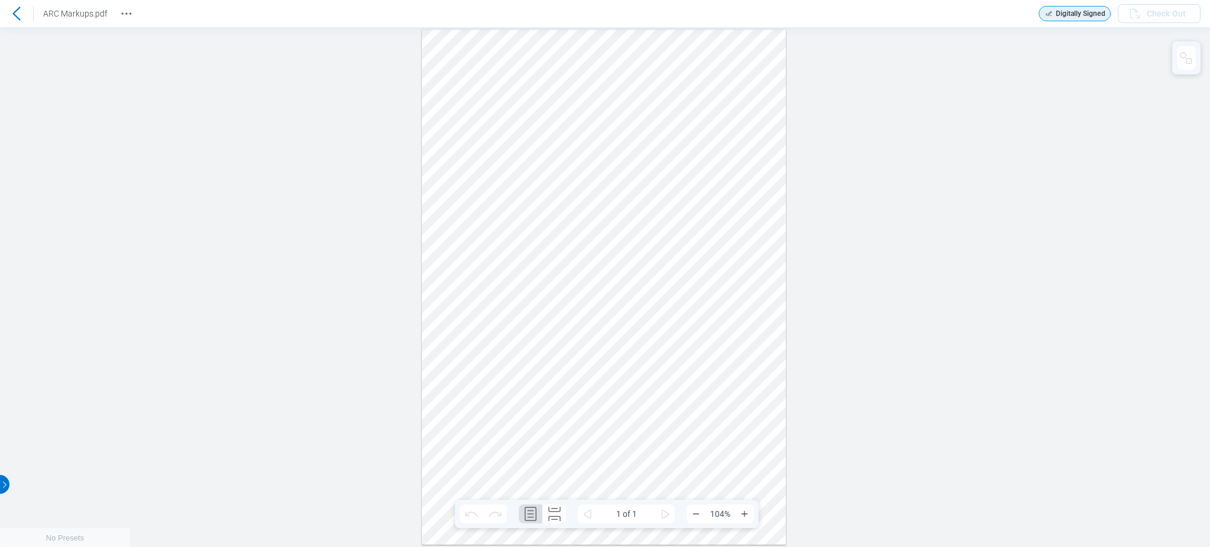
click at [136, 10] on header "ARC Markups.pdf Digitally Signed Check Out" at bounding box center [605, 13] width 1210 height 27
click at [117, 18] on button "Revision History" at bounding box center [126, 13] width 19 height 19
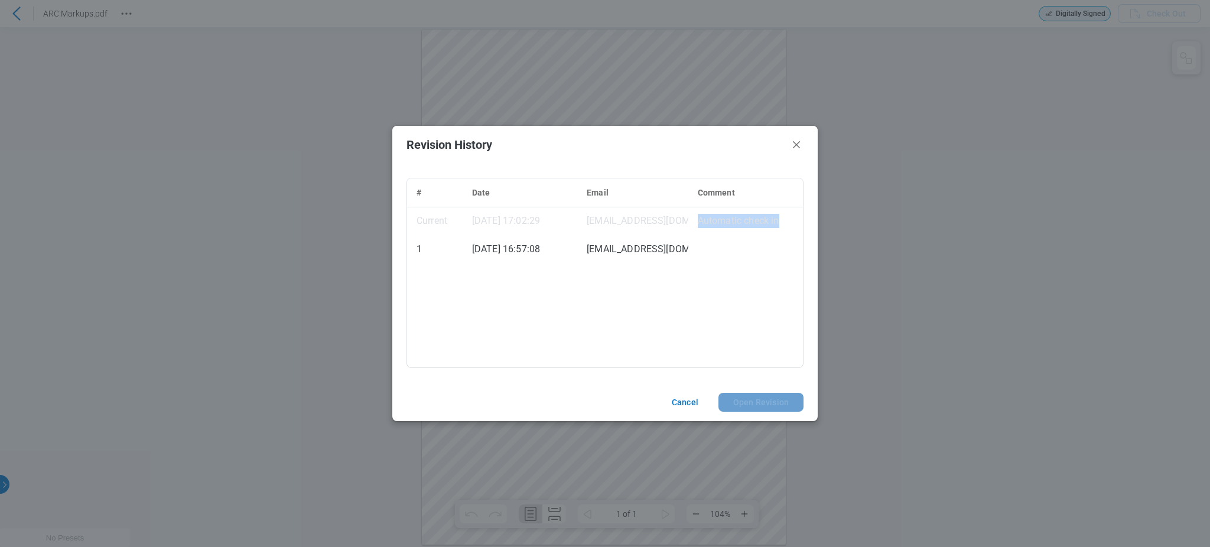
drag, startPoint x: 672, startPoint y: 228, endPoint x: 796, endPoint y: 221, distance: 124.3
click at [796, 221] on tr "Current 11/09/2025, 17:02:29 DocusignIntegration@bluebeam-qa.com Automatic chec…" at bounding box center [605, 221] width 396 height 28
click at [792, 143] on icon "Close" at bounding box center [796, 145] width 14 height 14
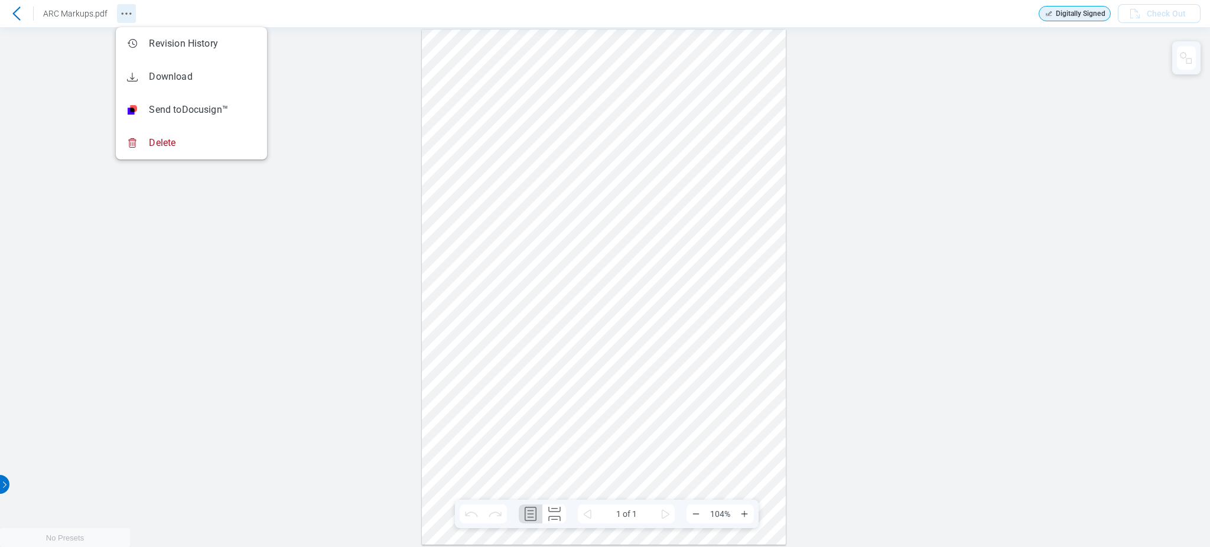
click at [129, 9] on icon "Revision History" at bounding box center [126, 14] width 14 height 14
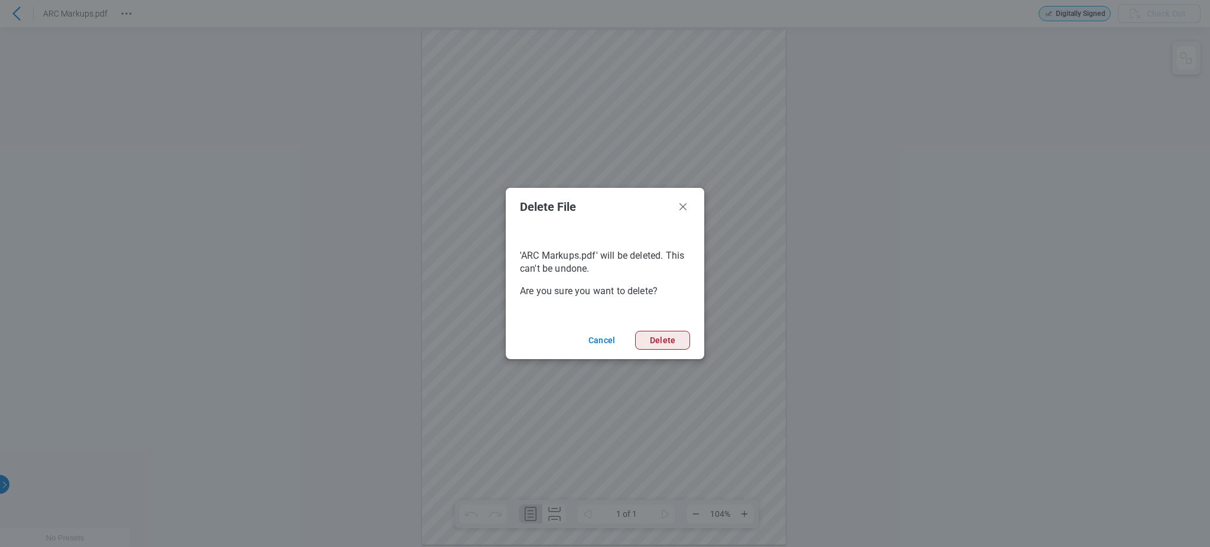
click at [666, 337] on button "Delete" at bounding box center [662, 340] width 55 height 19
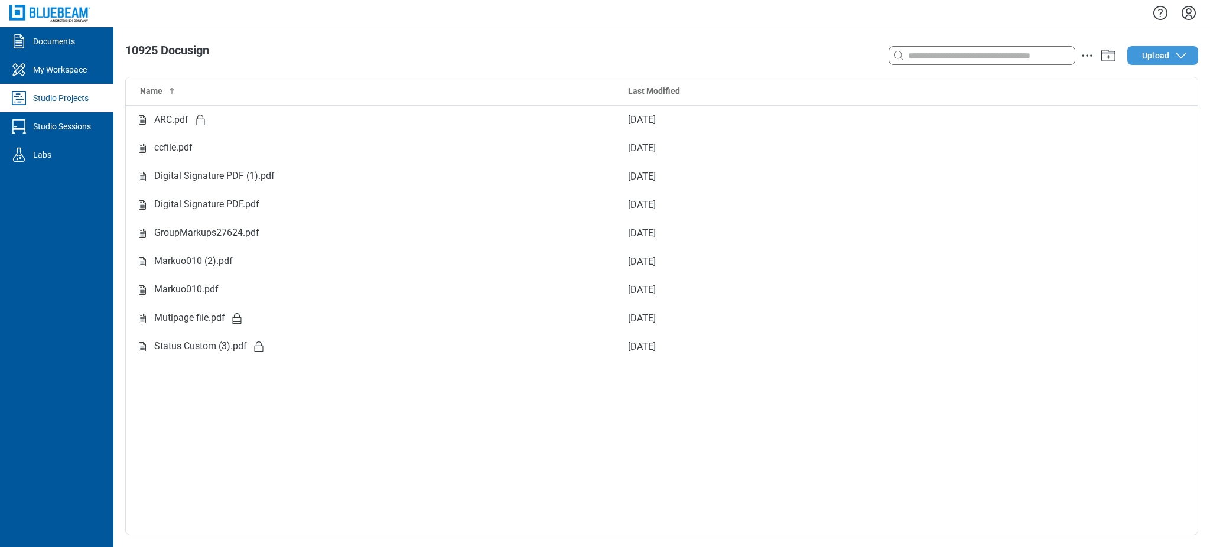
click at [1155, 62] on button "Upload" at bounding box center [1162, 55] width 71 height 19
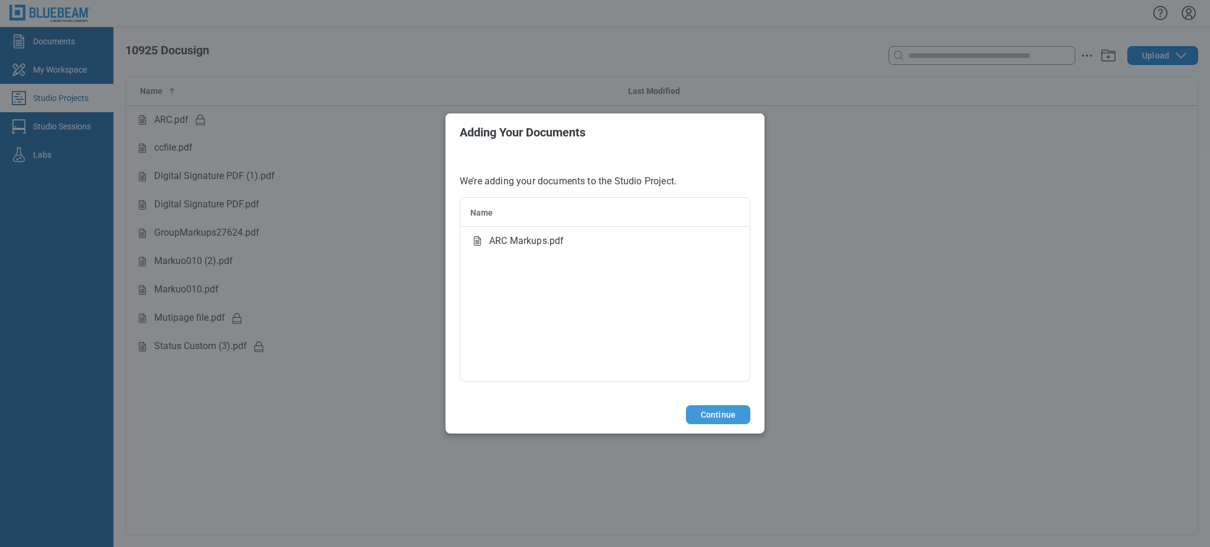
click at [724, 410] on button "Continue" at bounding box center [718, 414] width 64 height 19
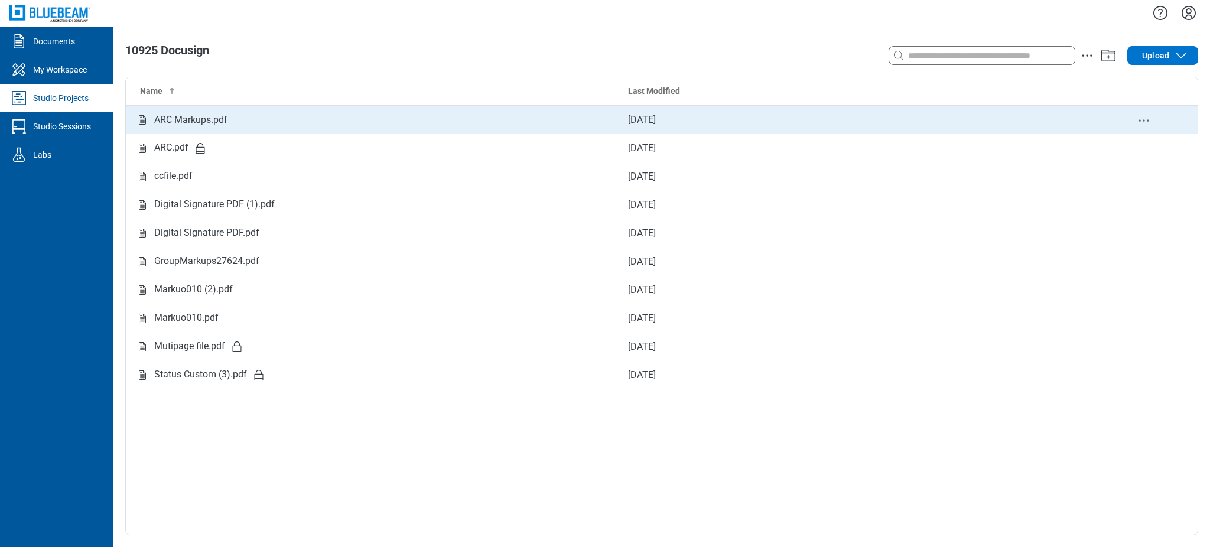
click at [259, 120] on div "ARC Markups.pdf" at bounding box center [372, 120] width 474 height 15
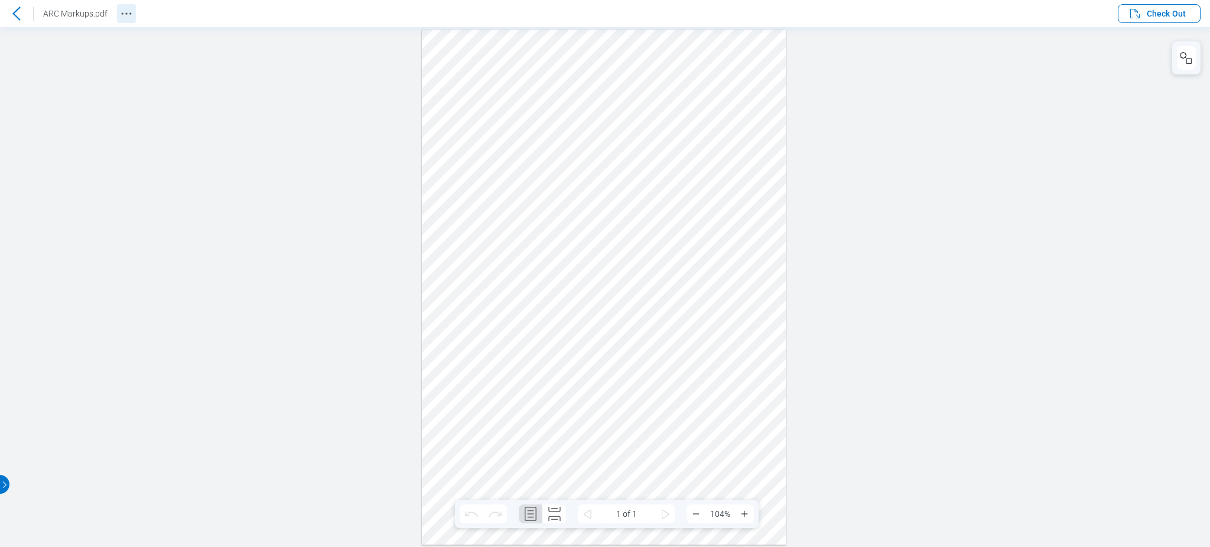
click at [131, 16] on icon "Revision History" at bounding box center [126, 14] width 14 height 14
click at [129, 10] on icon "Revision History" at bounding box center [126, 14] width 14 height 14
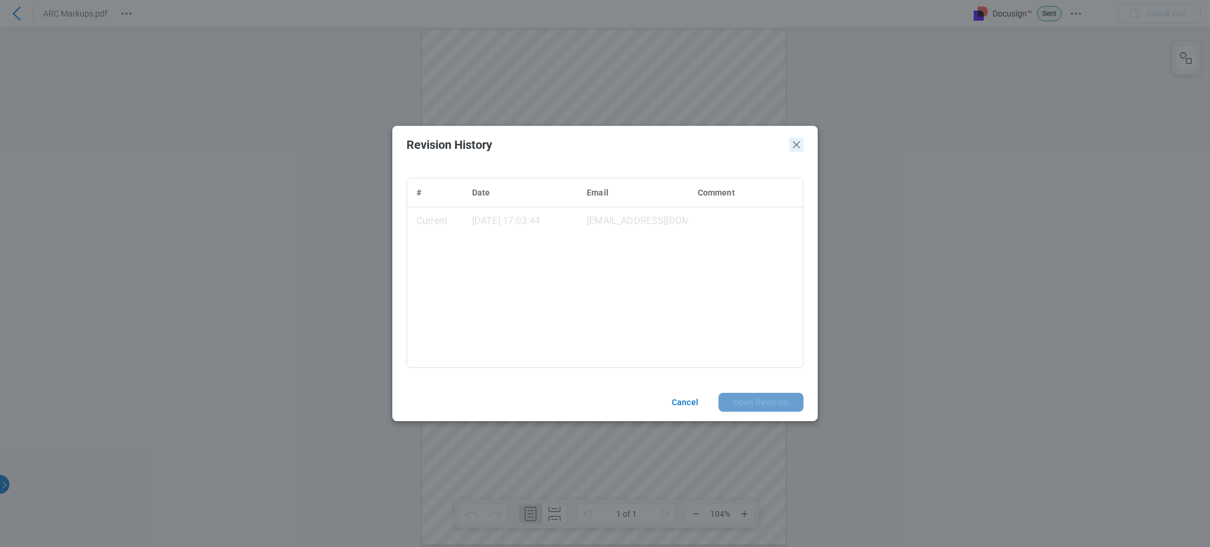
click at [791, 141] on icon "Close" at bounding box center [796, 145] width 14 height 14
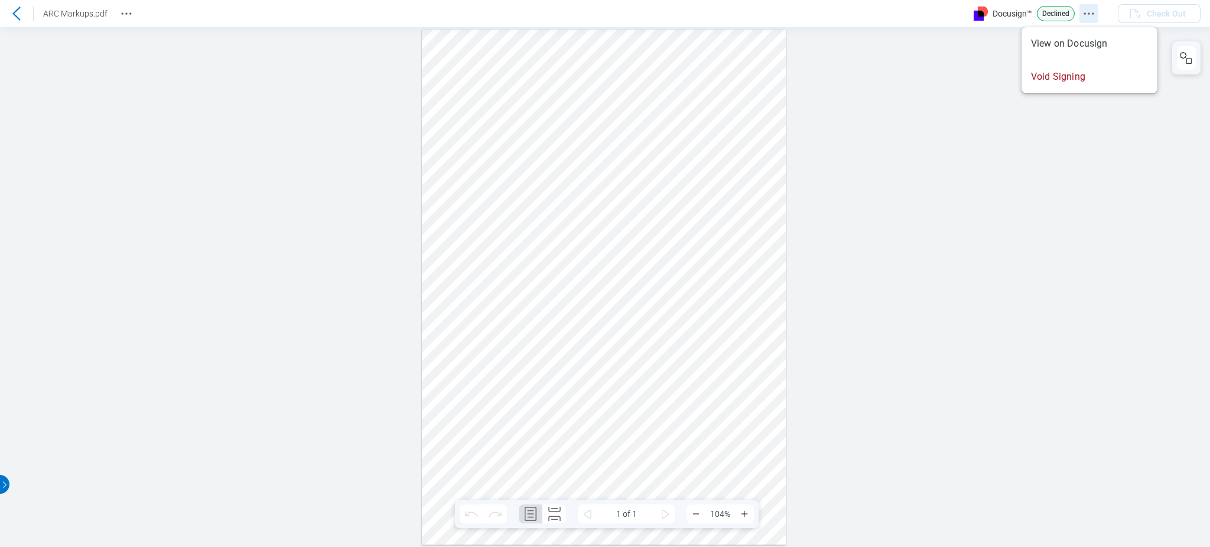
click at [1085, 15] on icon "Docusign Menu" at bounding box center [1089, 14] width 14 height 14
click at [125, 15] on icon "Revision History" at bounding box center [126, 14] width 14 height 14
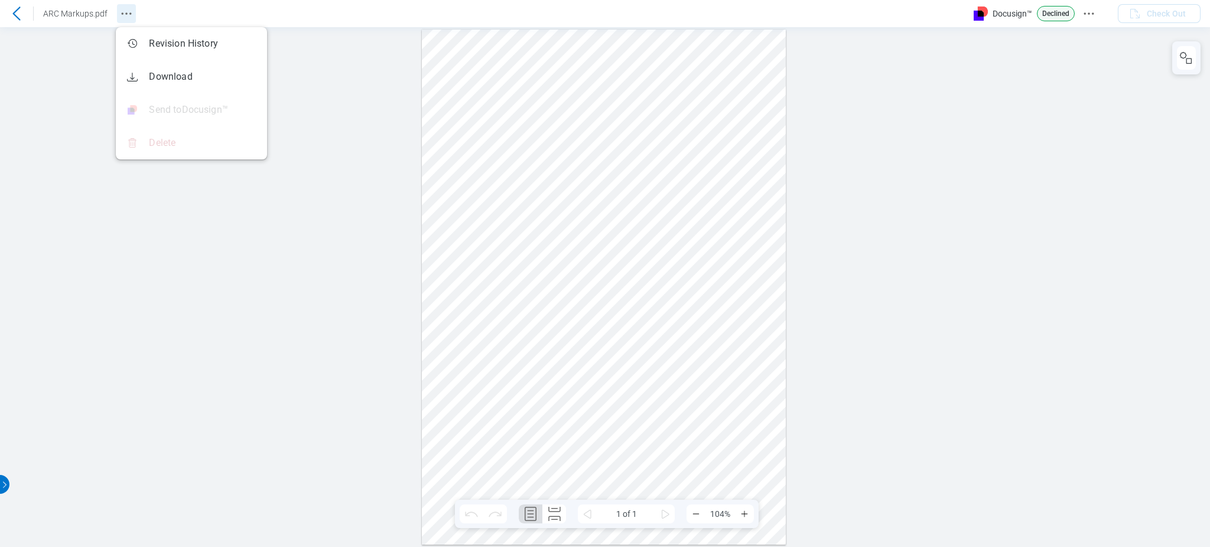
click at [125, 15] on icon "Revision History" at bounding box center [126, 14] width 14 height 14
click at [175, 141] on span "Delete" at bounding box center [162, 143] width 27 height 13
click at [8, 13] on div at bounding box center [16, 13] width 19 height 19
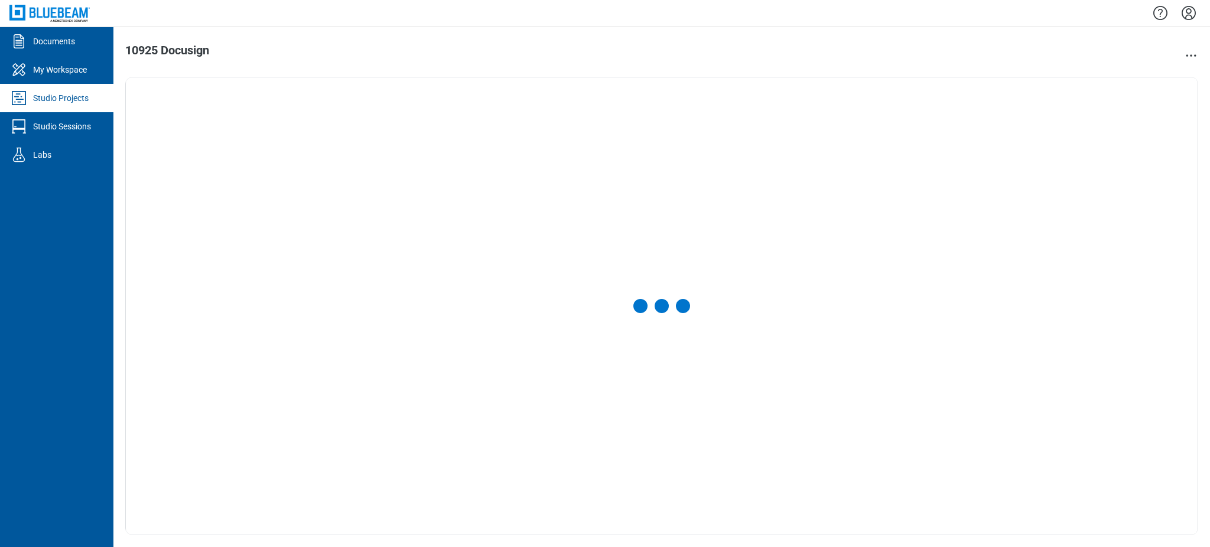
click at [1184, 16] on icon "Settings" at bounding box center [1188, 13] width 19 height 19
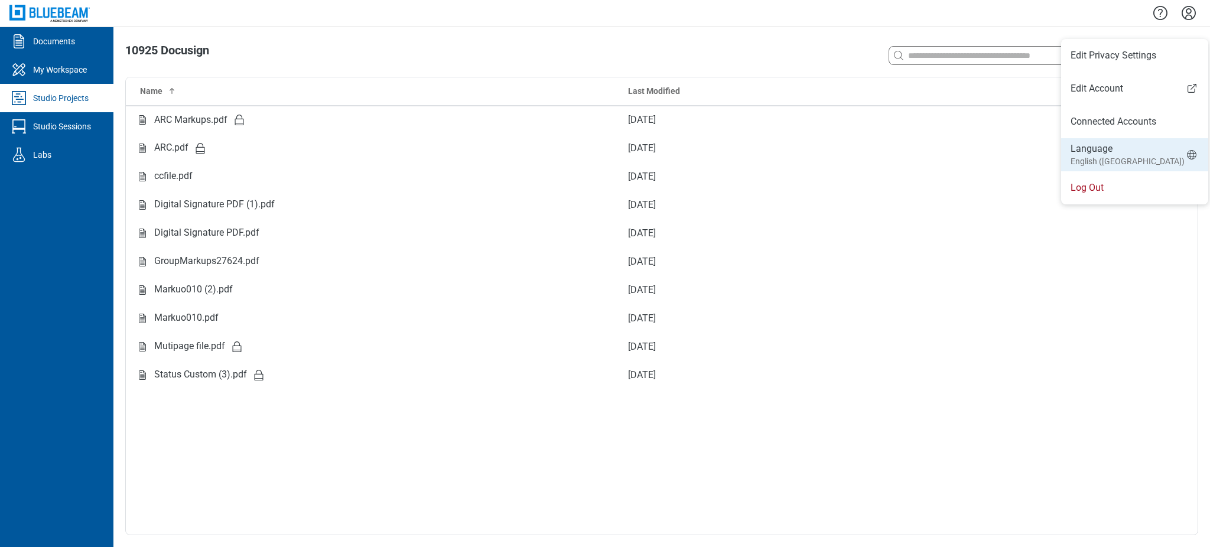
click at [1116, 145] on li "Language English ([GEOGRAPHIC_DATA])" at bounding box center [1134, 154] width 147 height 33
select select "*****"
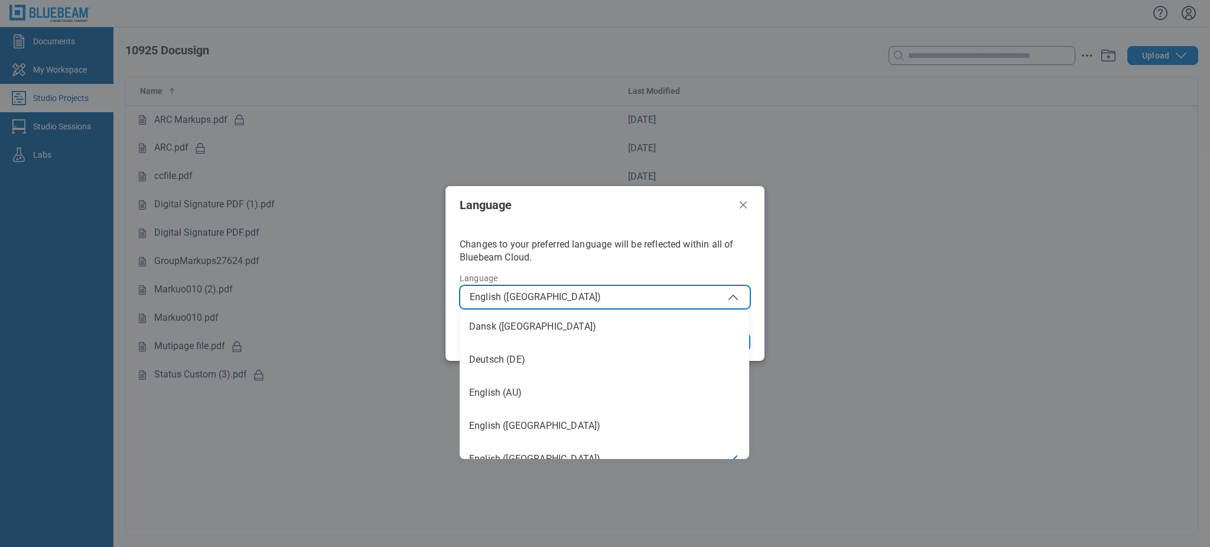
click at [673, 303] on span "English ([GEOGRAPHIC_DATA])" at bounding box center [605, 297] width 271 height 14
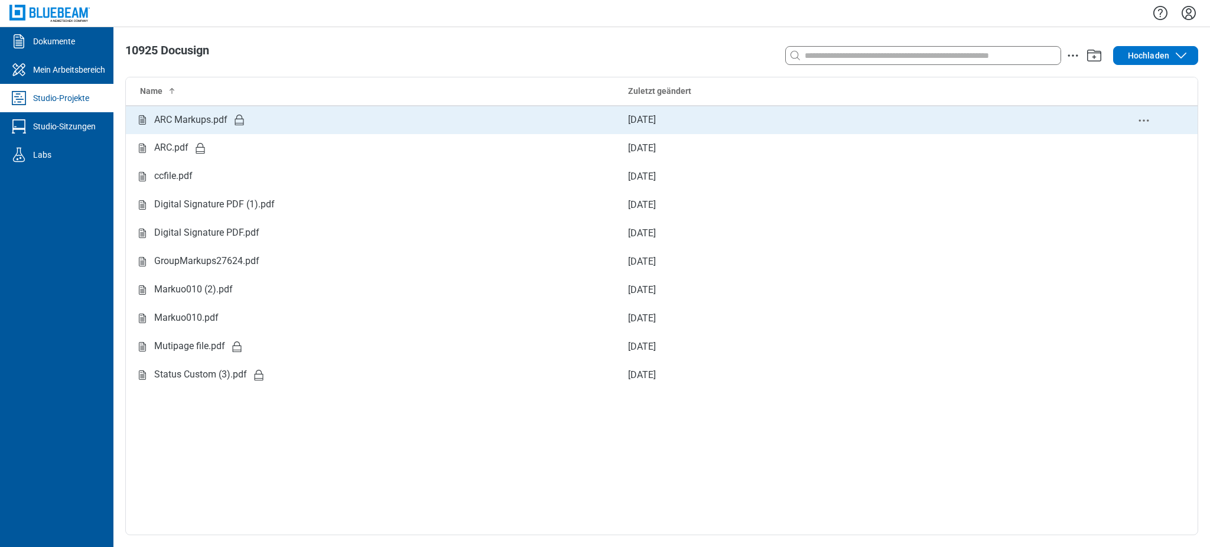
click at [165, 117] on div "ARC Markups.pdf" at bounding box center [190, 120] width 73 height 15
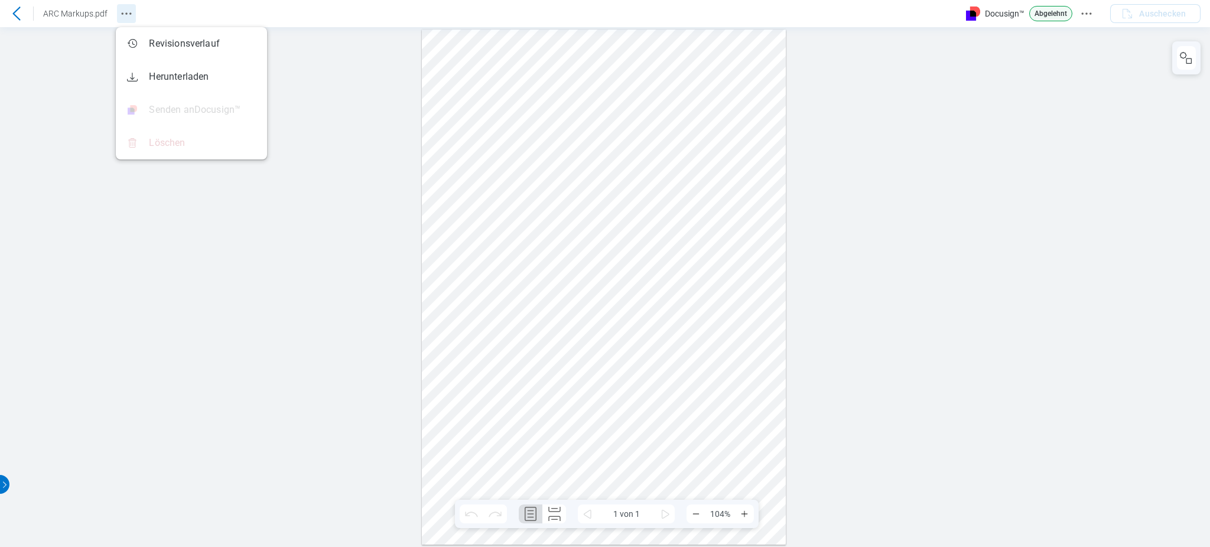
click at [124, 12] on icon "Revision History" at bounding box center [126, 14] width 14 height 14
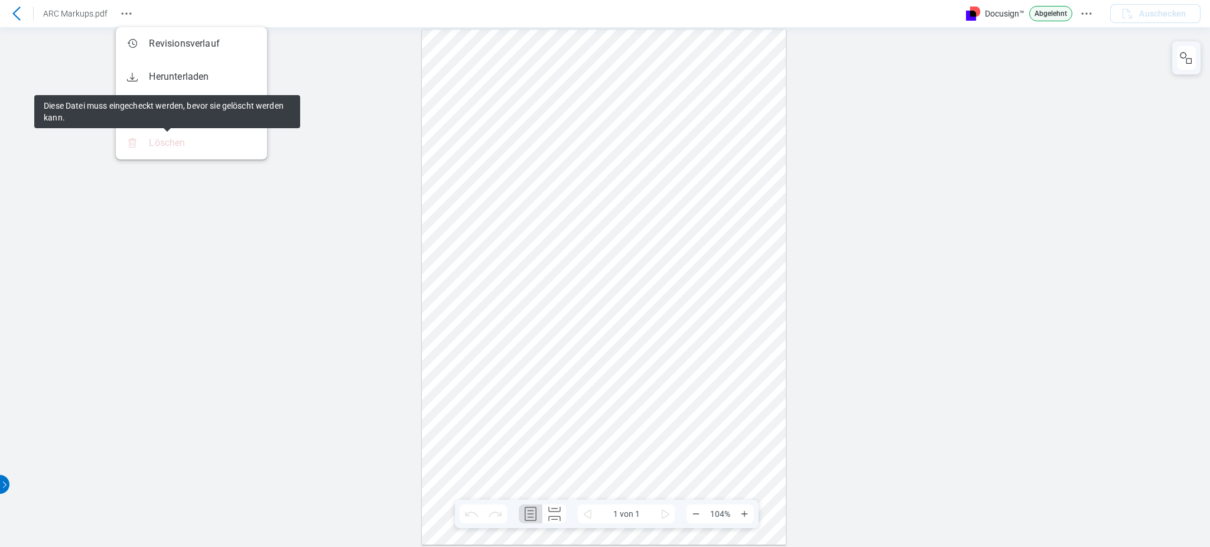
click at [317, 148] on div at bounding box center [605, 287] width 1210 height 520
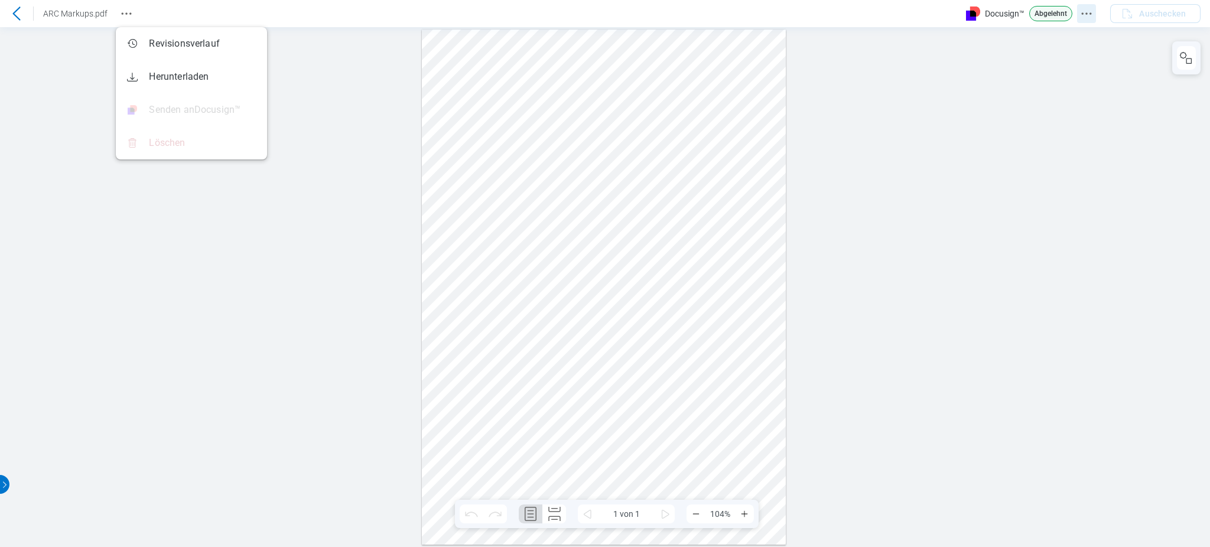
click at [1084, 5] on button "Docusign Menü" at bounding box center [1086, 13] width 19 height 19
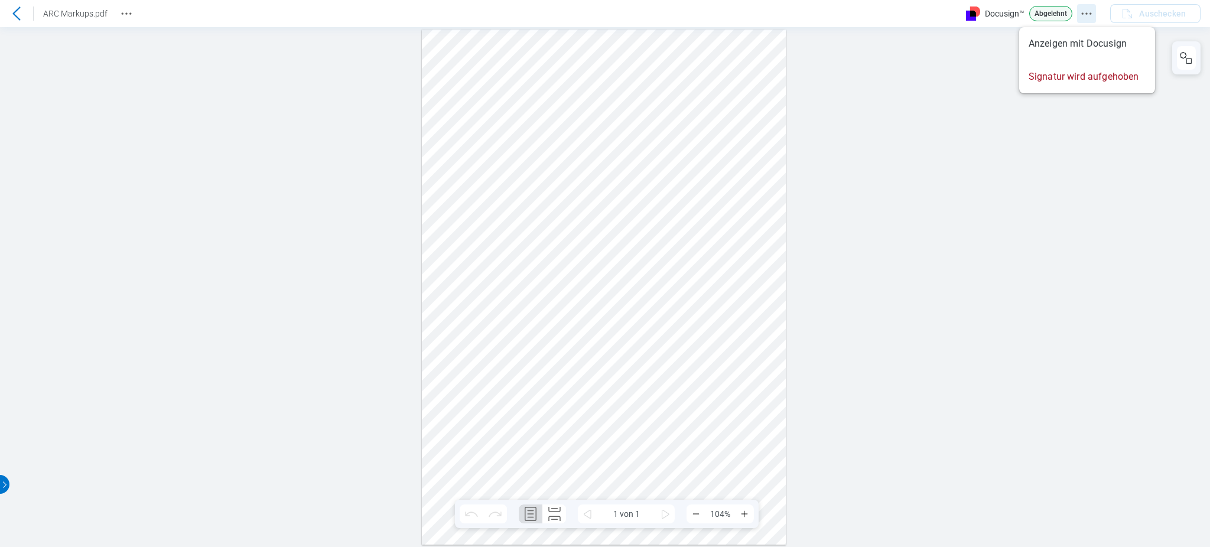
click at [1084, 12] on icon "Docusign Menü" at bounding box center [1087, 14] width 14 height 14
click at [1139, 267] on div at bounding box center [605, 287] width 1210 height 520
click at [1083, 18] on icon "Docusign Menü" at bounding box center [1087, 14] width 14 height 14
click at [1081, 21] on button "Docusign Menü" at bounding box center [1086, 13] width 19 height 19
click at [985, 228] on div at bounding box center [605, 287] width 1210 height 520
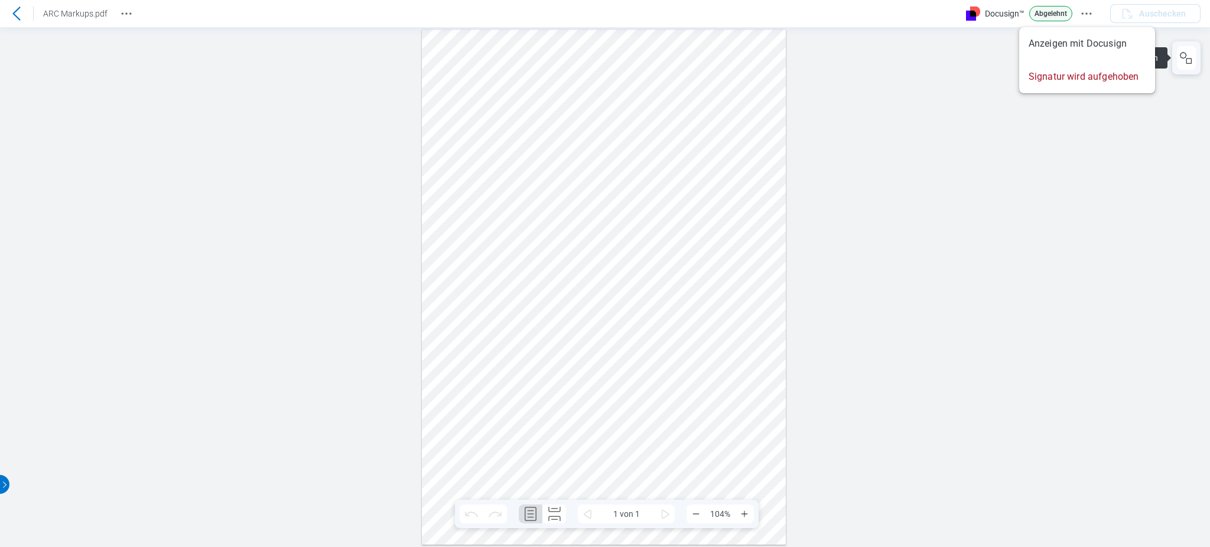
click at [1110, 221] on div at bounding box center [605, 287] width 1210 height 520
click at [1086, 15] on icon "Docusign Menü" at bounding box center [1087, 14] width 14 height 14
click at [1182, 62] on icon "button" at bounding box center [1186, 58] width 14 height 14
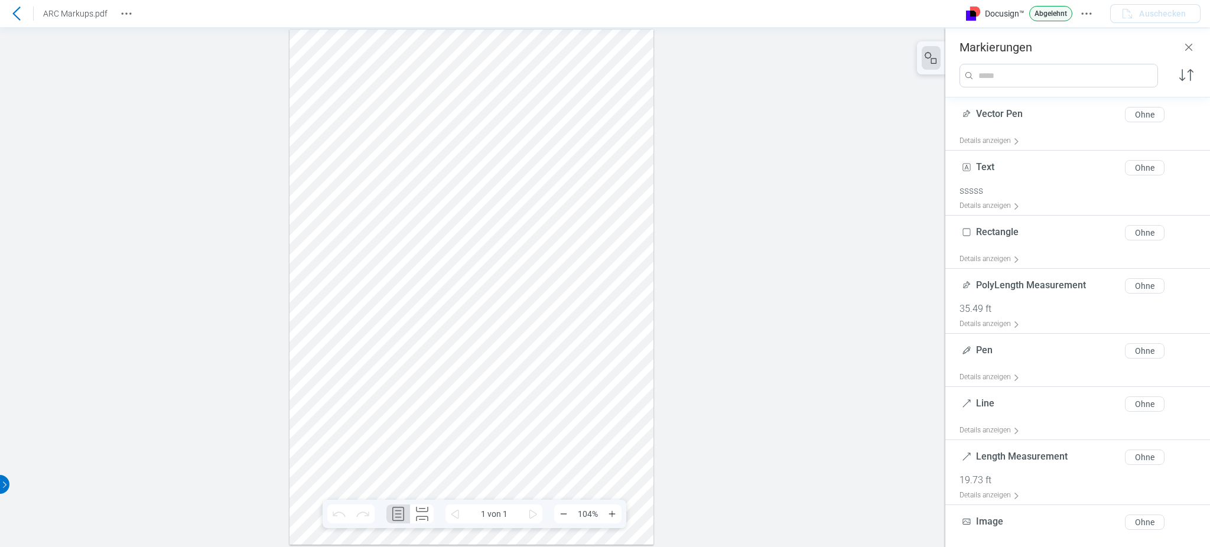
drag, startPoint x: 995, startPoint y: 168, endPoint x: 883, endPoint y: 138, distance: 115.0
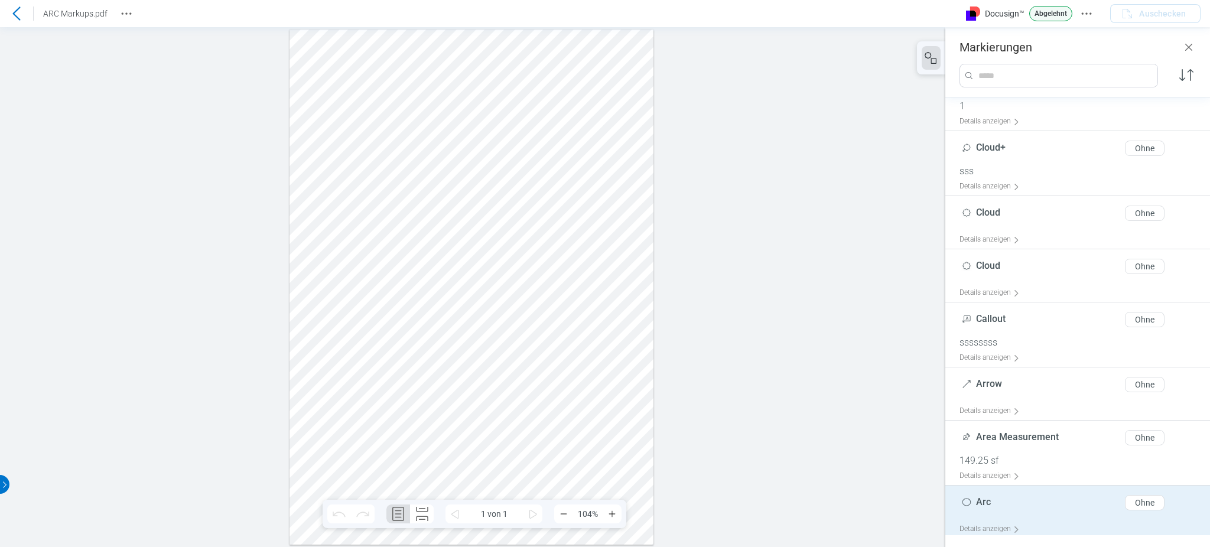
scroll to position [576, 0]
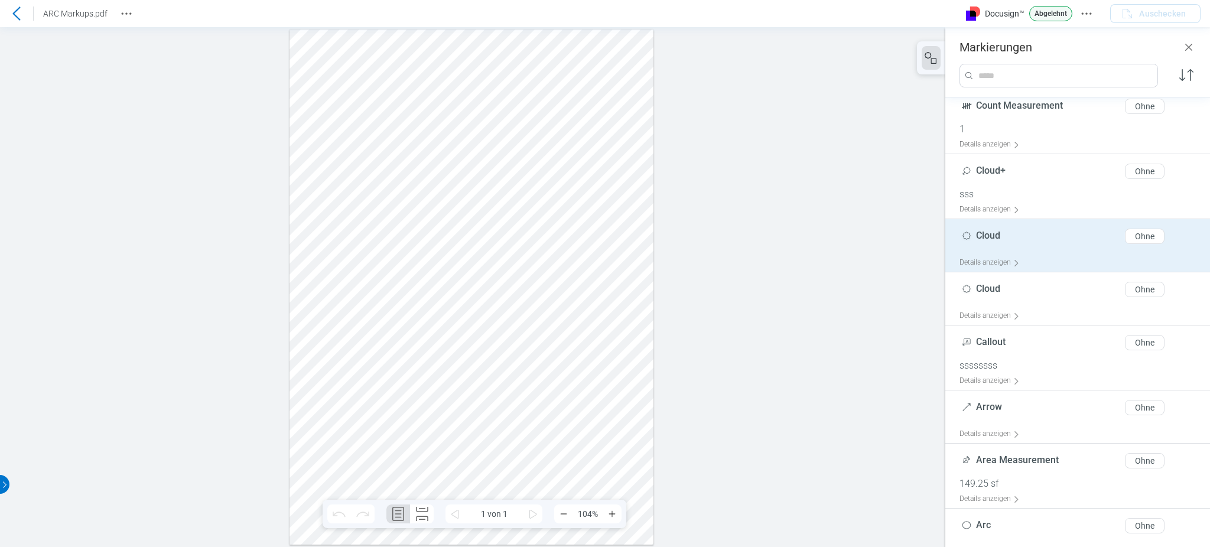
click at [1135, 236] on div "Ohne" at bounding box center [1145, 236] width 20 height 9
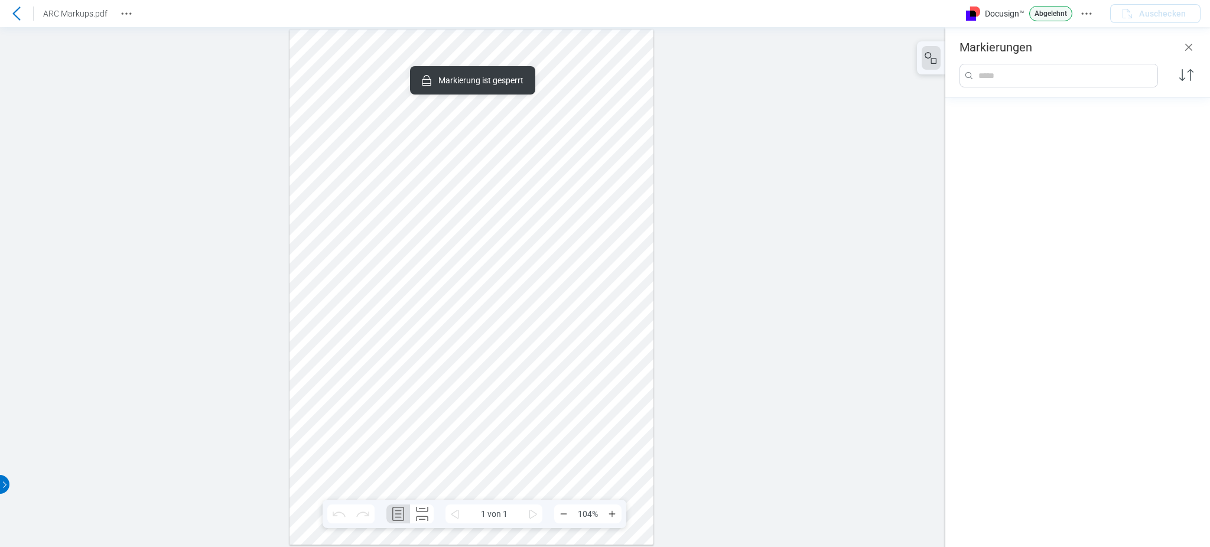
scroll to position [619, 0]
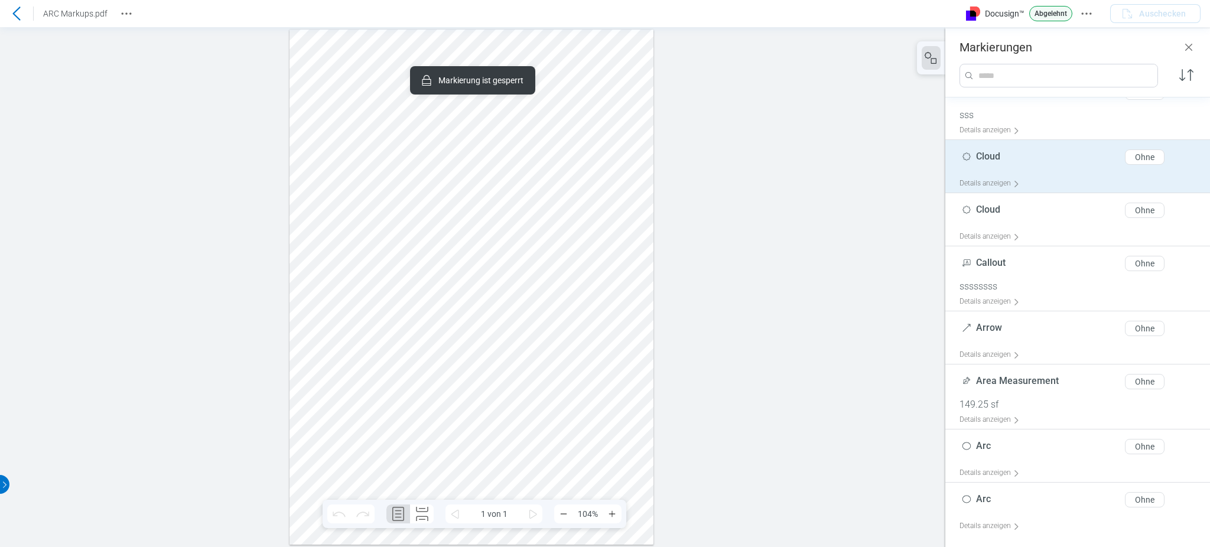
click at [22, 10] on icon at bounding box center [16, 14] width 14 height 14
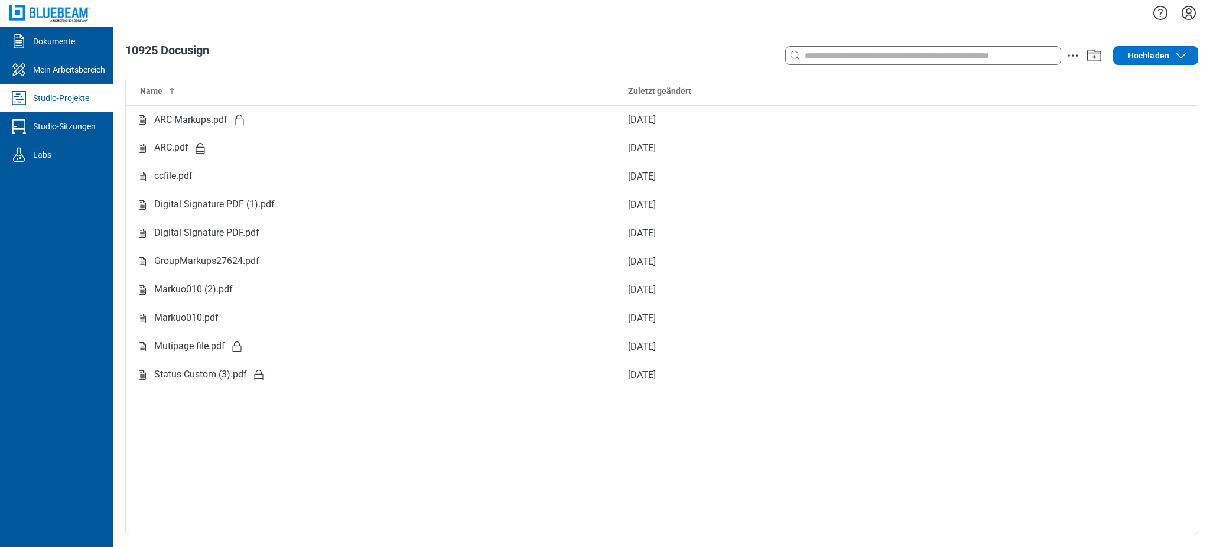
click at [725, 46] on div "10925 Docusign" at bounding box center [447, 50] width 644 height 13
click at [874, 62] on div at bounding box center [923, 55] width 275 height 19
click at [877, 56] on input at bounding box center [931, 55] width 258 height 13
click at [582, 13] on div at bounding box center [661, 13] width 1097 height 27
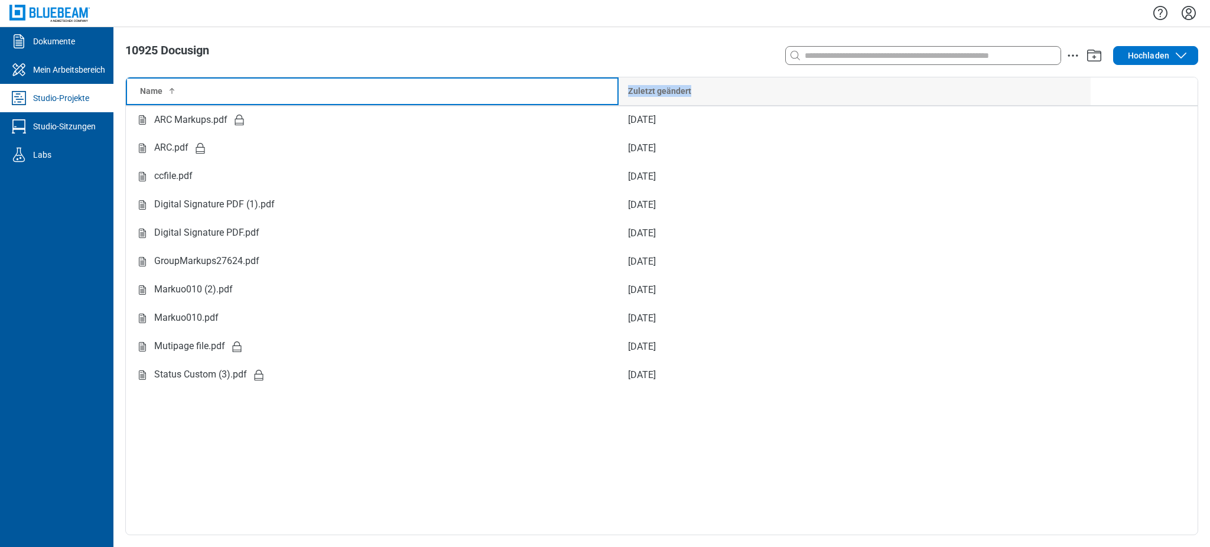
drag, startPoint x: 598, startPoint y: 80, endPoint x: 694, endPoint y: 80, distance: 95.7
click at [694, 80] on tr "Name Zuletzt geändert" at bounding box center [662, 91] width 1072 height 28
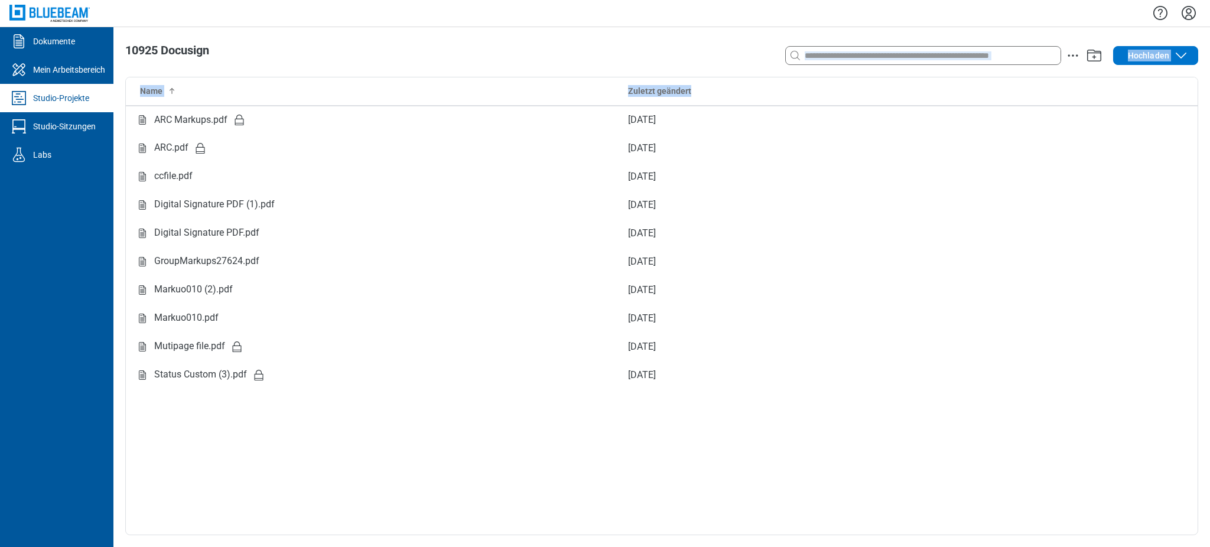
drag, startPoint x: 1183, startPoint y: 85, endPoint x: 235, endPoint y: 62, distance: 948.1
click at [235, 62] on div "10925 Docusign Suchen Sie mit einem Schlüsselwort oder in natürlicher Sprache H…" at bounding box center [661, 287] width 1097 height 520
click at [460, 28] on div "10925 Docusign Suchen Sie mit einem Schlüsselwort oder in natürlicher Sprache H…" at bounding box center [661, 287] width 1097 height 520
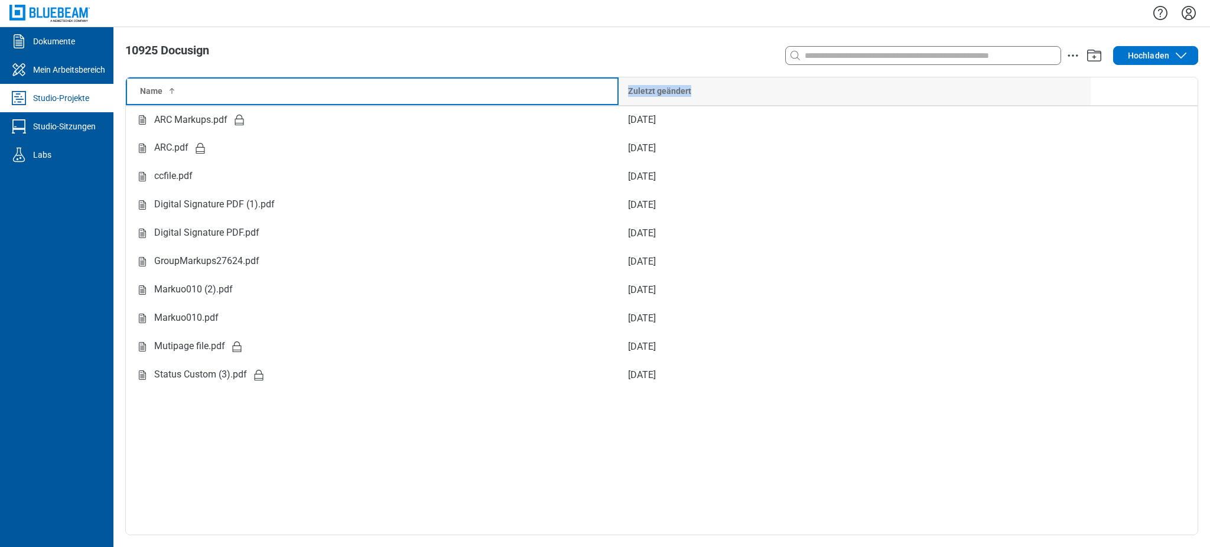
drag, startPoint x: 596, startPoint y: 88, endPoint x: 701, endPoint y: 79, distance: 105.6
click at [701, 79] on tr "Name Zuletzt geändert" at bounding box center [662, 91] width 1072 height 28
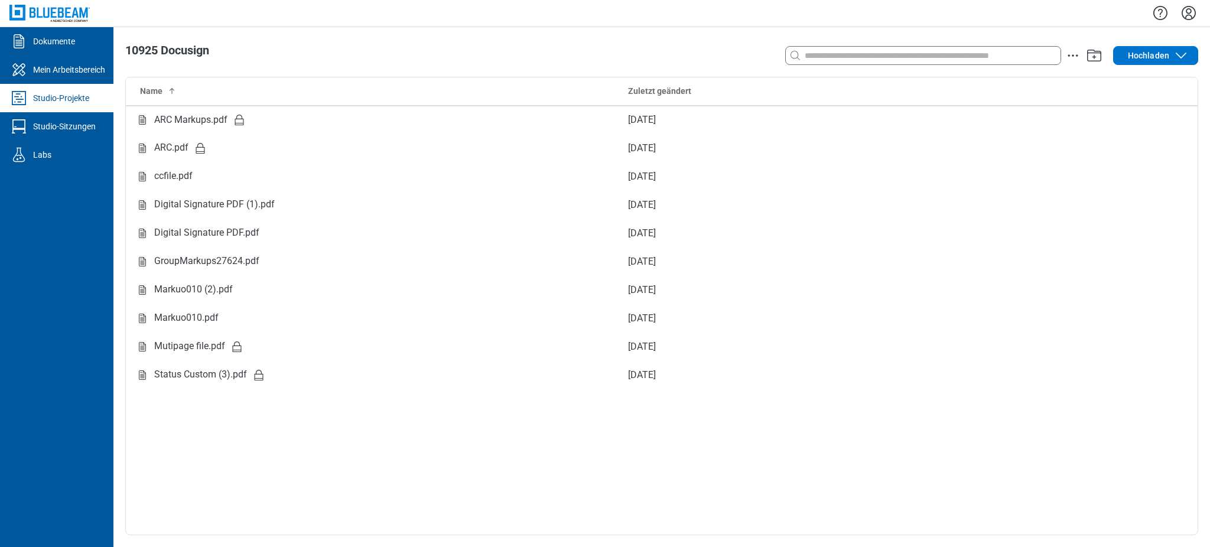
click at [692, 40] on div "10925 Docusign Suchen Sie mit einem Schlüsselwort oder in natürlicher Sprache H…" at bounding box center [661, 287] width 1097 height 520
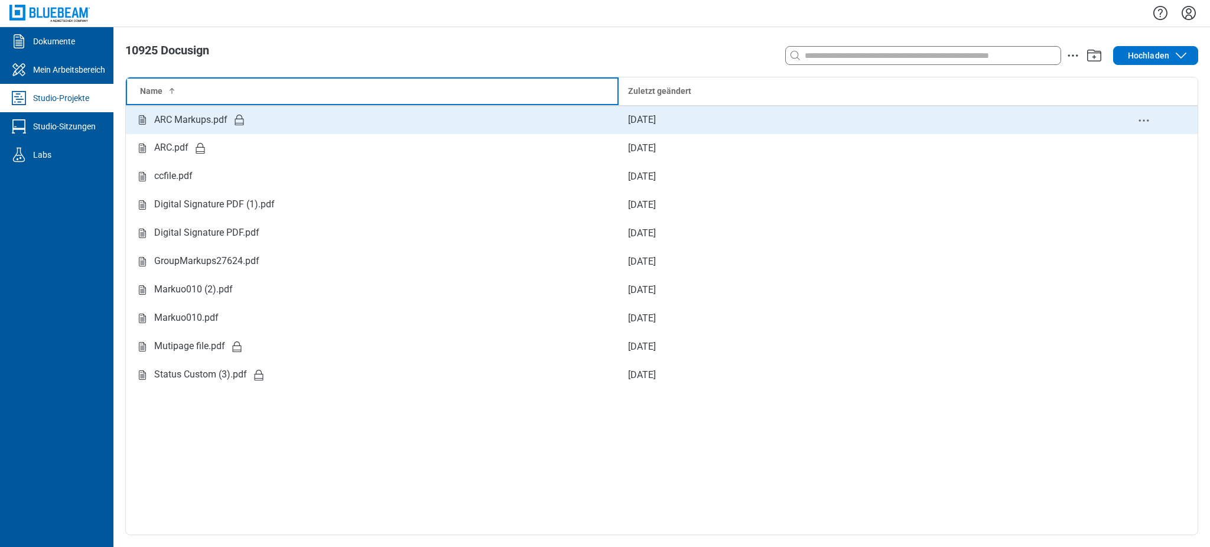
drag, startPoint x: 443, startPoint y: 93, endPoint x: 761, endPoint y: 113, distance: 318.6
click at [761, 113] on table "Name Zuletzt geändert ARC Markups.pdf Sep 11, 2025 ARC.pdf Sep 10, 2025 ccfile.…" at bounding box center [662, 233] width 1072 height 312
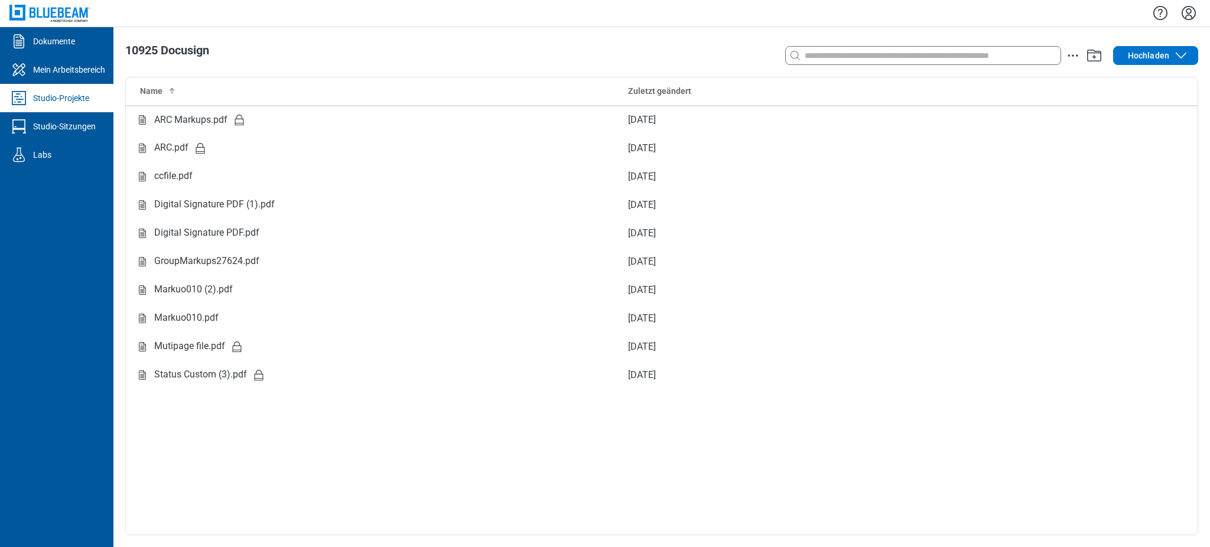
click at [704, 69] on div "10925 Docusign Suchen Sie mit einem Schlüsselwort oder in natürlicher Sprache H…" at bounding box center [661, 287] width 1097 height 520
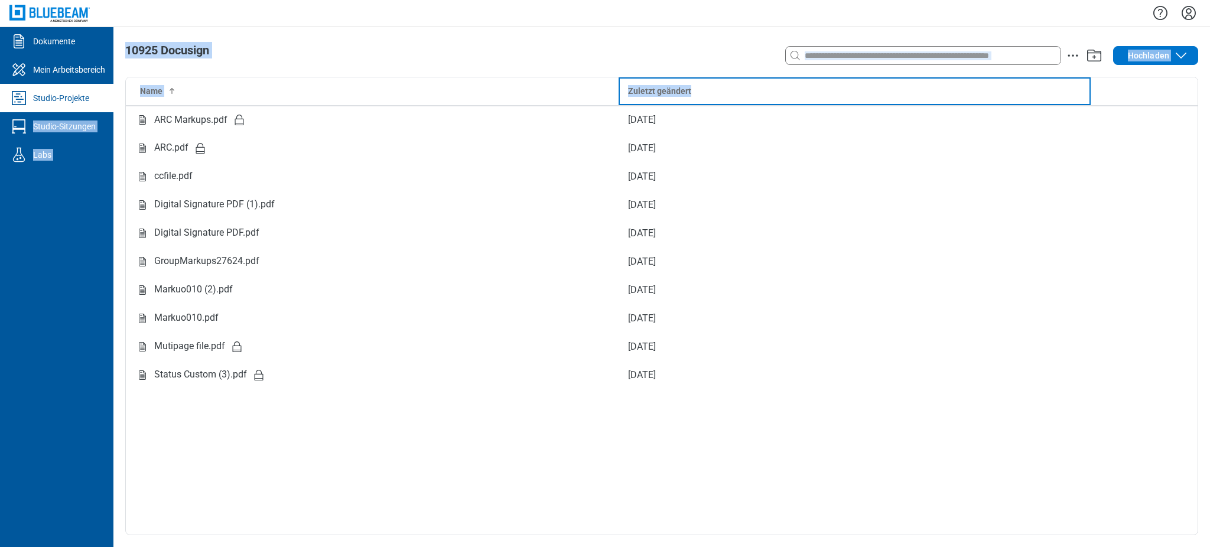
drag, startPoint x: 724, startPoint y: 98, endPoint x: 112, endPoint y: 85, distance: 612.9
click at [112, 85] on div "Dokumente Mein Arbeitsbereich Studio-Projekte Studio-Sitzungen Labs 10925 Docus…" at bounding box center [605, 287] width 1210 height 520
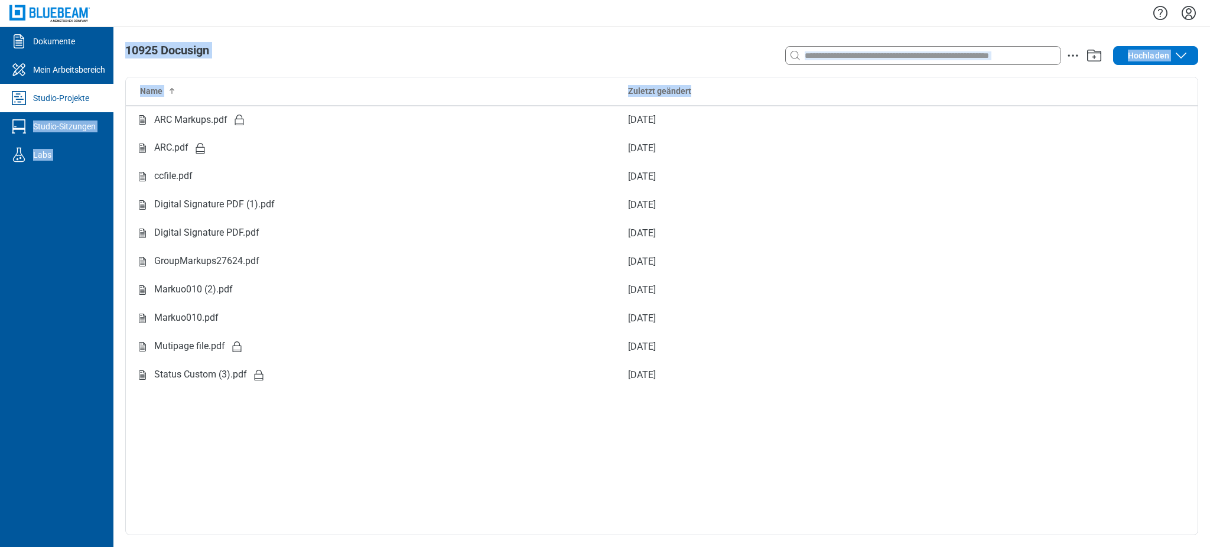
click at [317, 60] on div "10925 Docusign" at bounding box center [447, 56] width 644 height 24
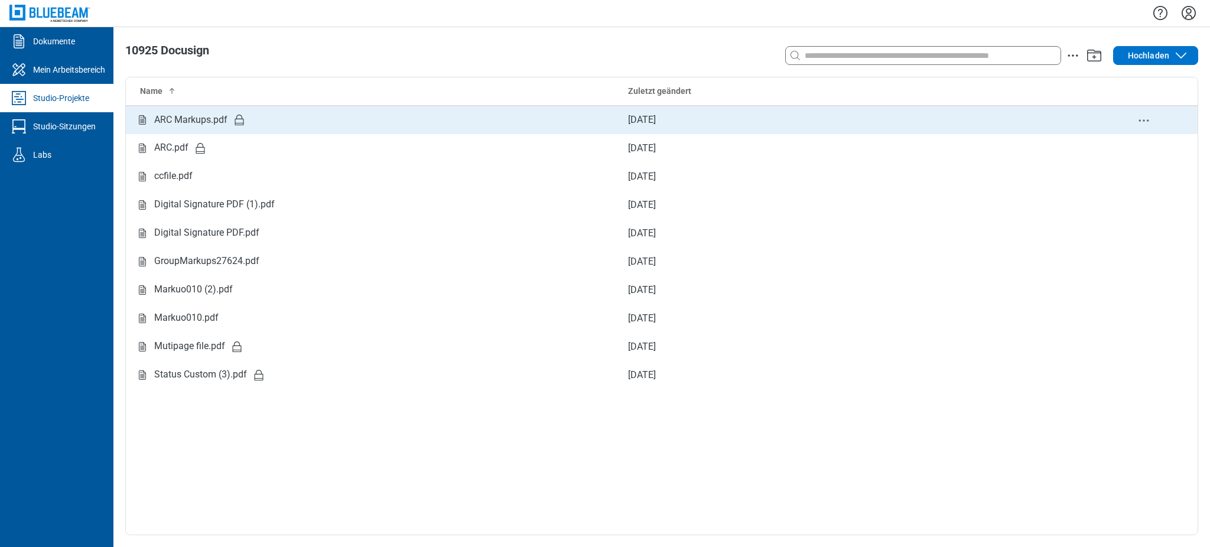
click at [267, 130] on td "ARC Markups.pdf" at bounding box center [372, 120] width 493 height 28
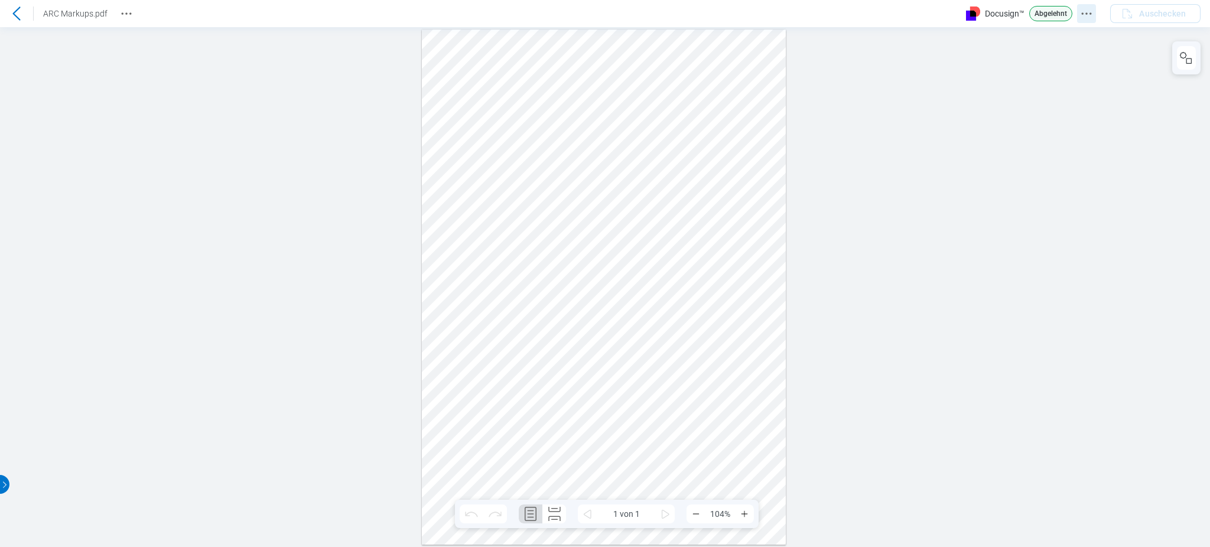
click at [1088, 17] on icon "Docusign Menü" at bounding box center [1087, 14] width 14 height 14
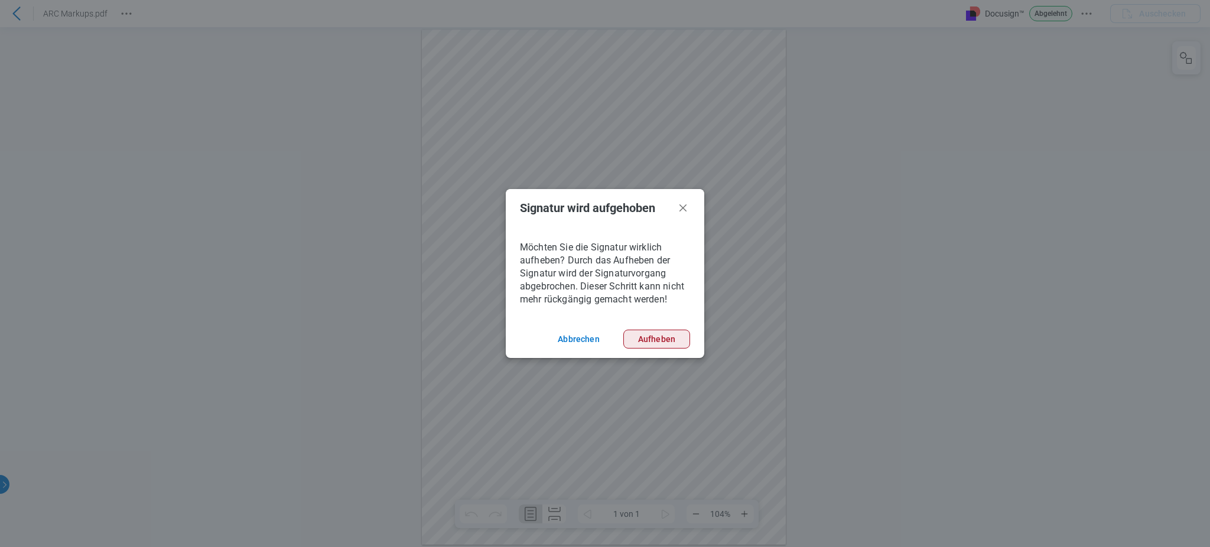
click at [664, 338] on button "Aufheben" at bounding box center [656, 339] width 67 height 19
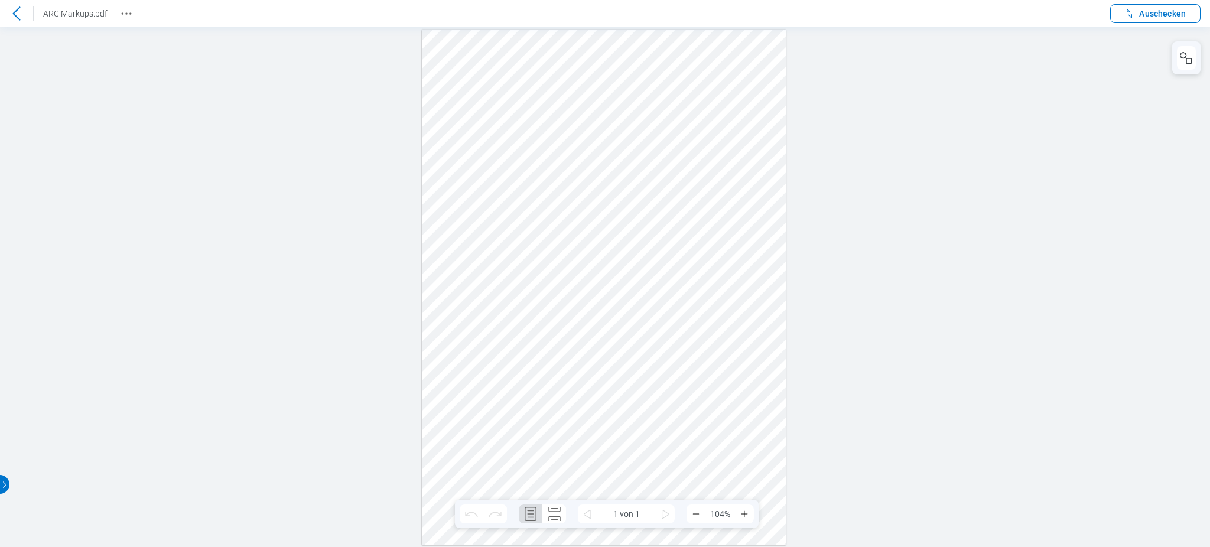
click at [129, 3] on header "ARC Markups.pdf Auschecken" at bounding box center [605, 13] width 1210 height 27
click at [124, 19] on icon "Revision History" at bounding box center [126, 14] width 14 height 14
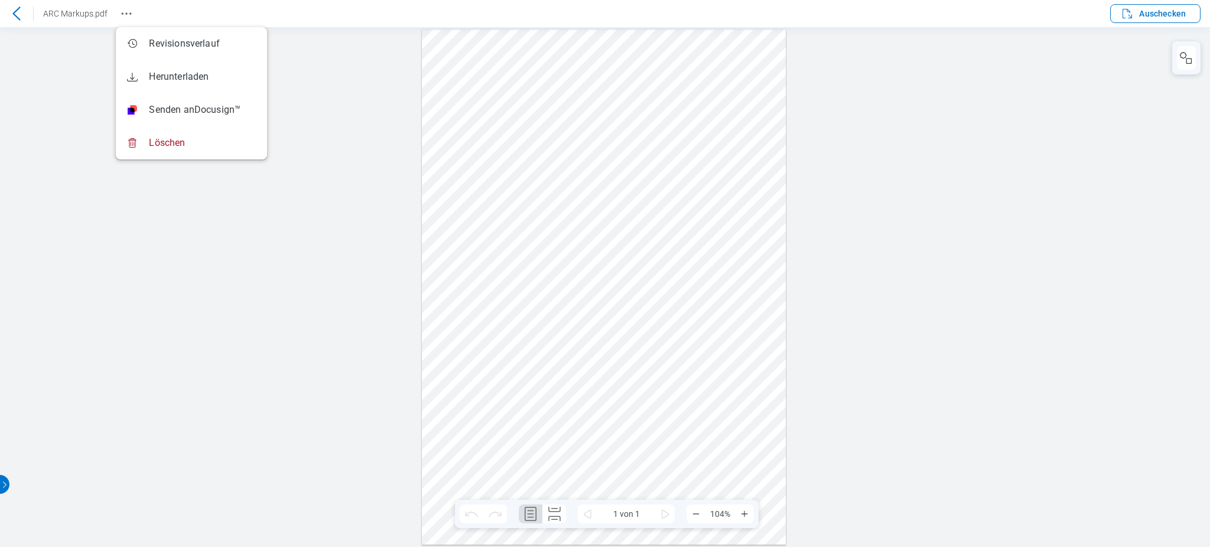
click at [70, 83] on div at bounding box center [605, 287] width 1210 height 520
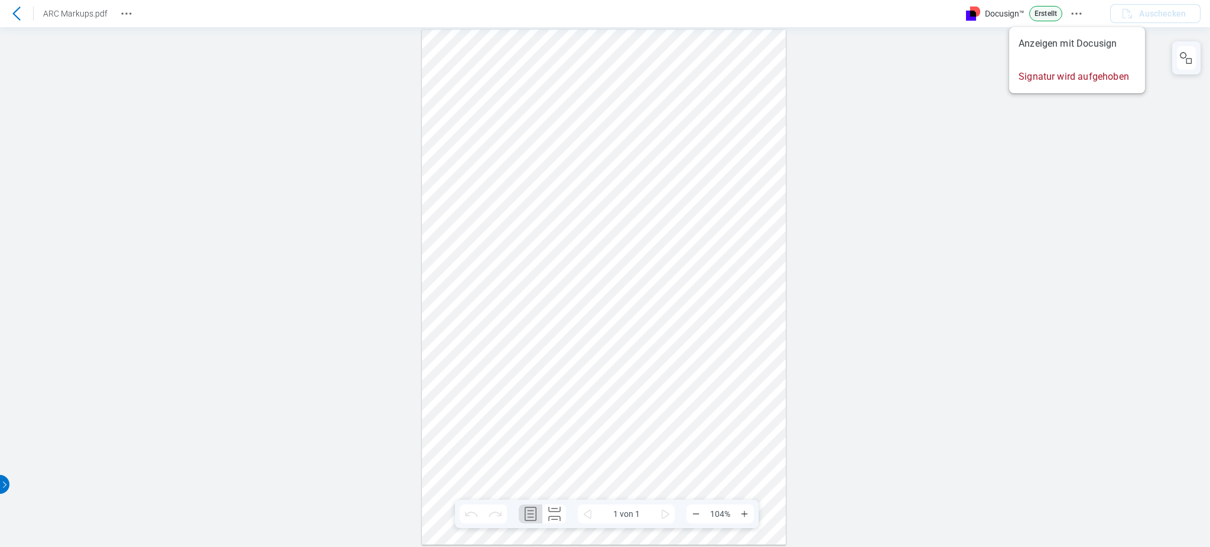
click at [1073, 15] on icon "Docusign Menü" at bounding box center [1077, 14] width 14 height 14
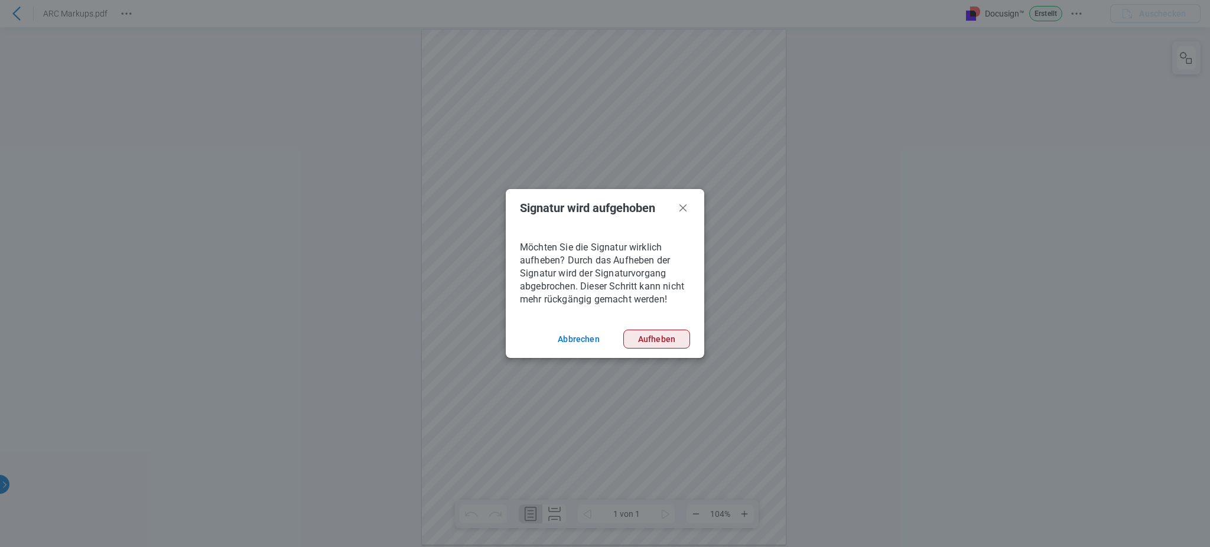
click at [655, 339] on button "Aufheben" at bounding box center [656, 339] width 67 height 19
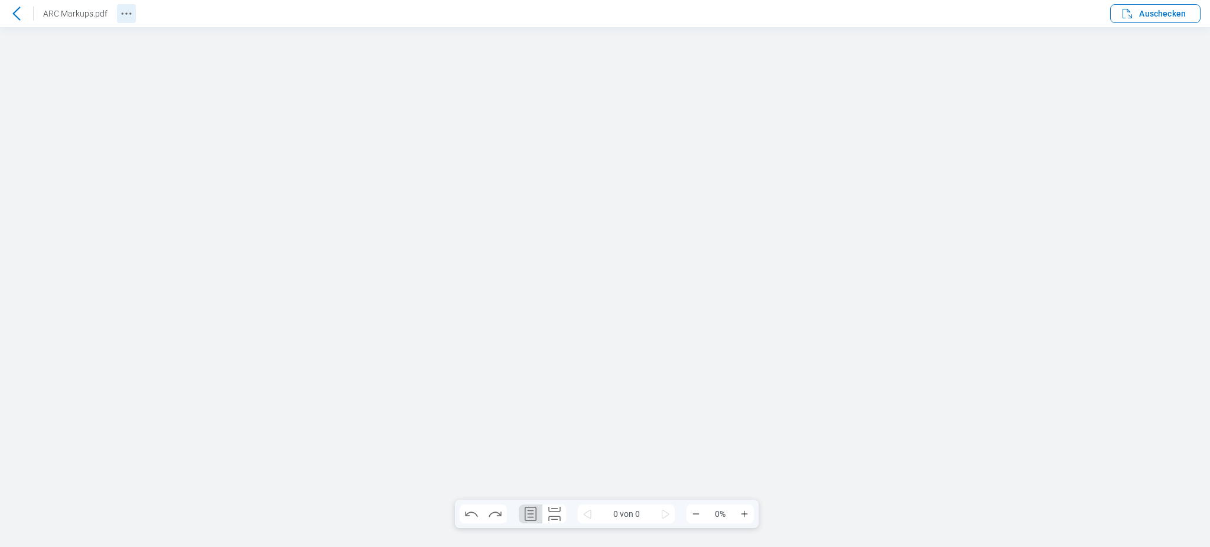
click at [128, 8] on icon "Revision History" at bounding box center [126, 14] width 14 height 14
click at [21, 13] on icon at bounding box center [16, 14] width 14 height 14
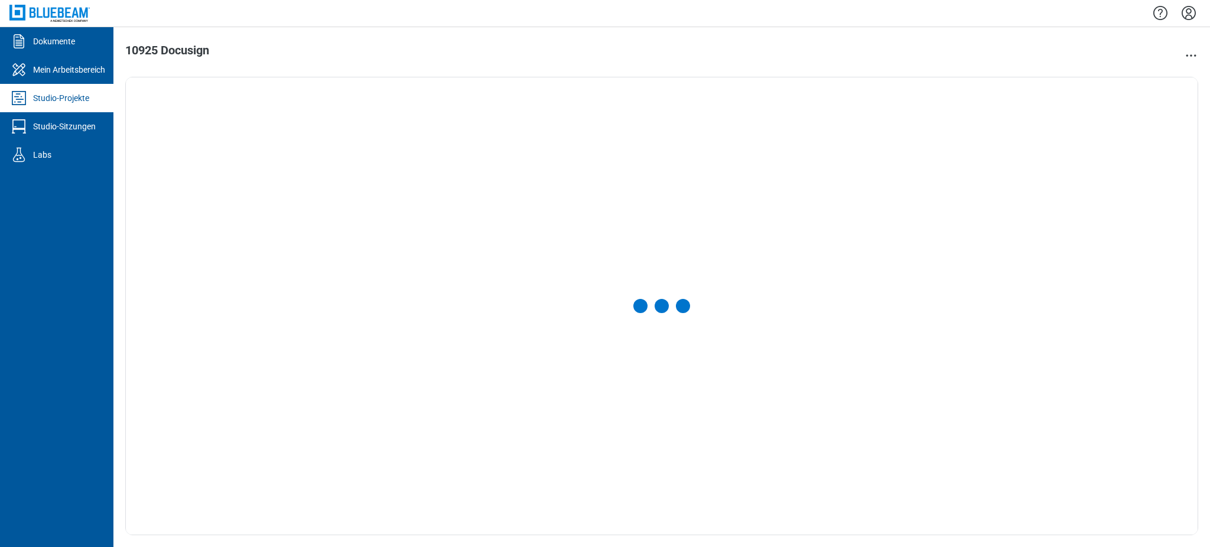
click at [1183, 13] on icon "Einstellungen" at bounding box center [1188, 13] width 19 height 19
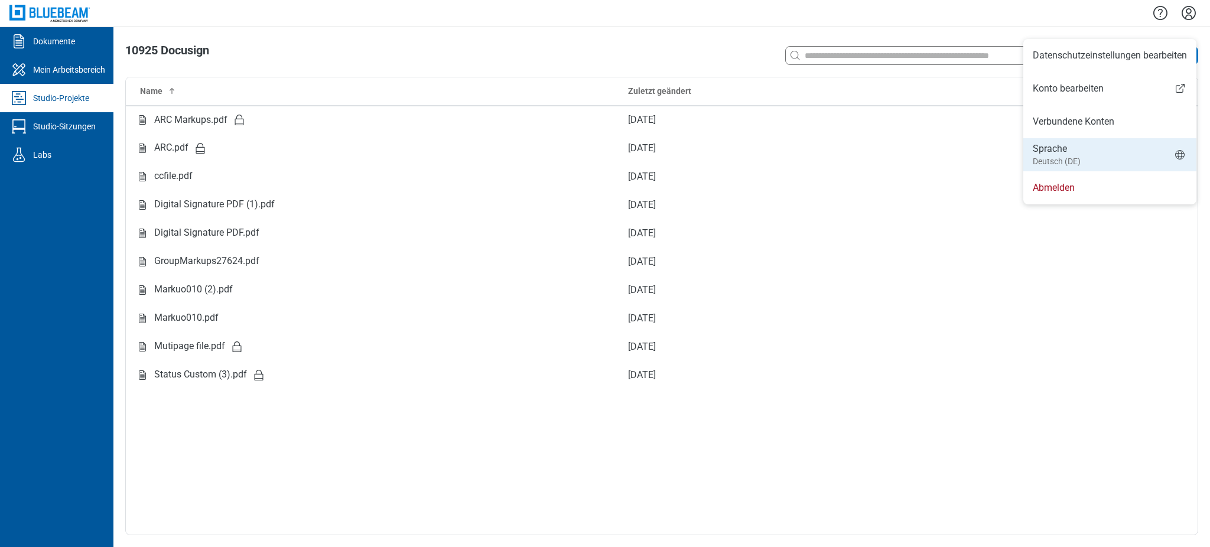
click at [1108, 148] on li "Sprache Deutsch (DE)" at bounding box center [1109, 154] width 173 height 33
select select "*****"
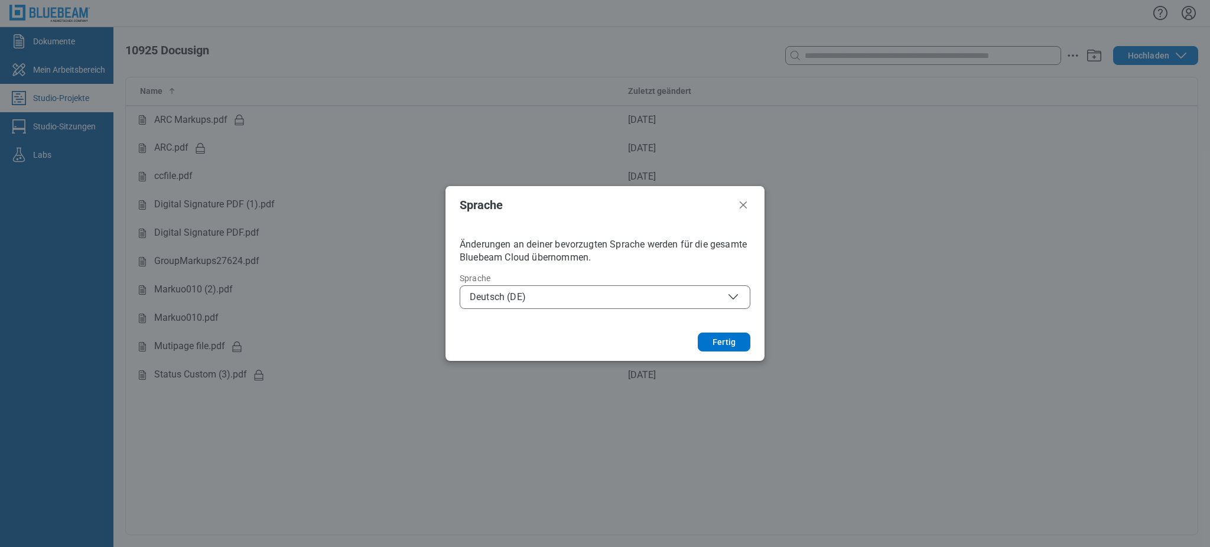
click at [625, 289] on button "Deutsch (DE)" at bounding box center [605, 297] width 291 height 24
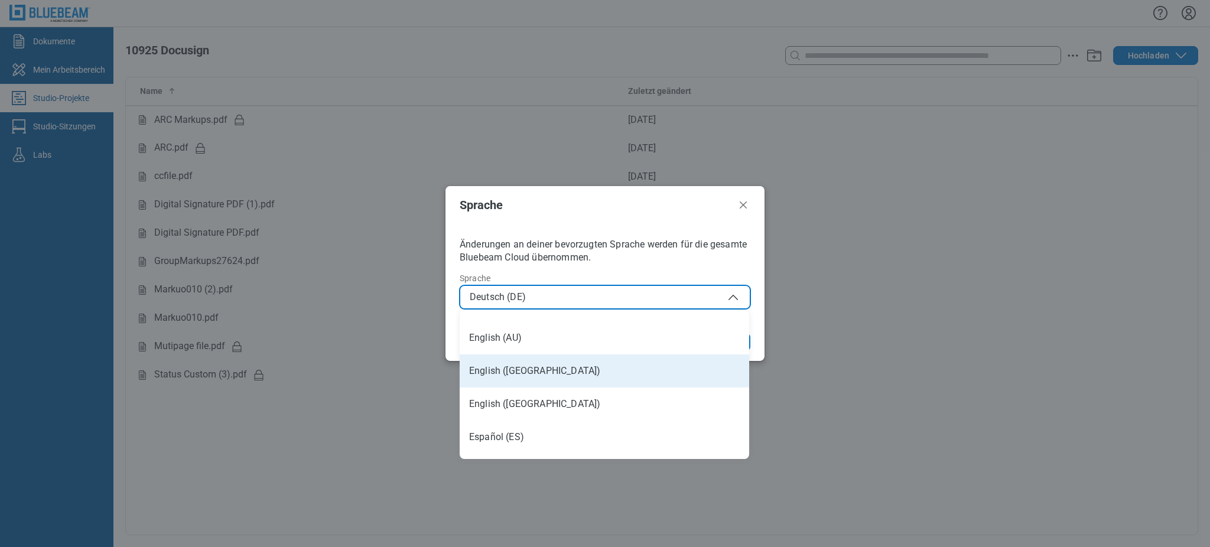
scroll to position [79, 0]
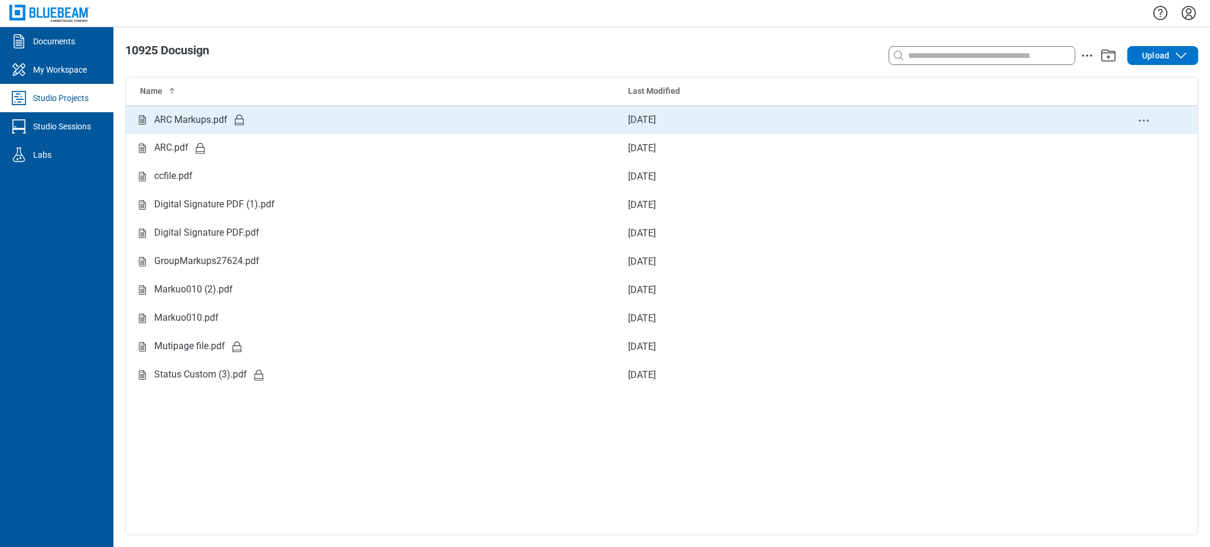
click at [238, 123] on icon "Studio items table" at bounding box center [239, 120] width 9 height 11
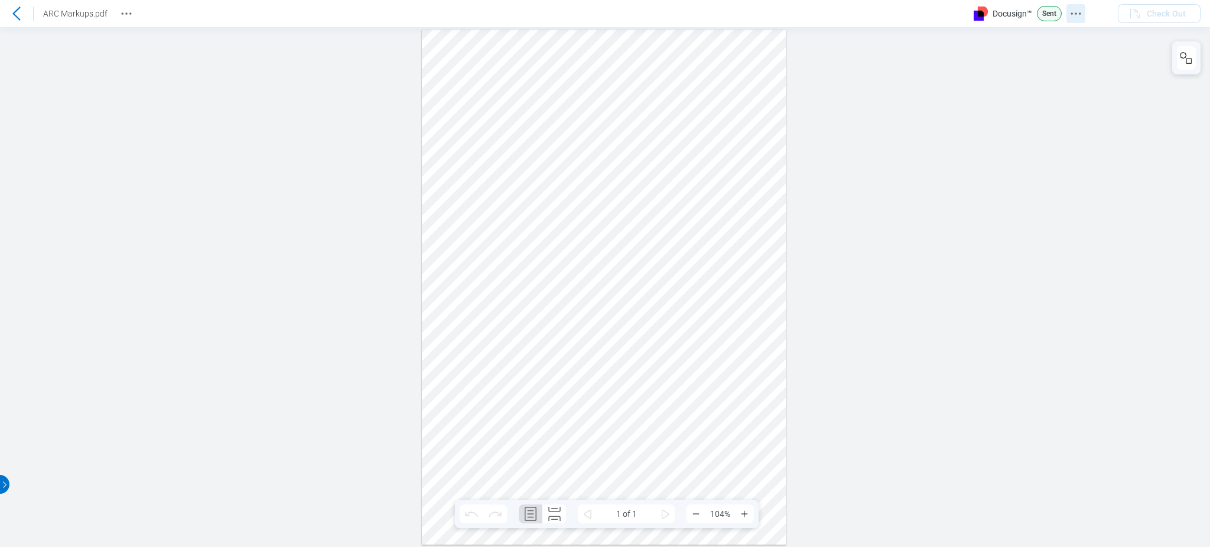
click at [1071, 8] on icon "Docusign Menu" at bounding box center [1076, 14] width 14 height 14
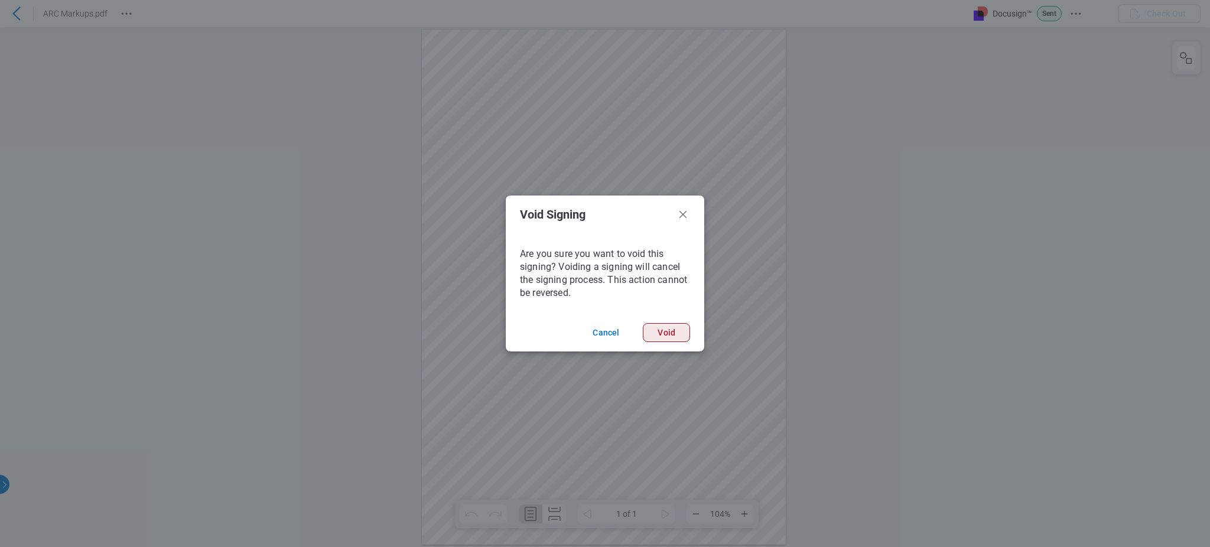
click at [672, 330] on button "Void" at bounding box center [666, 332] width 47 height 19
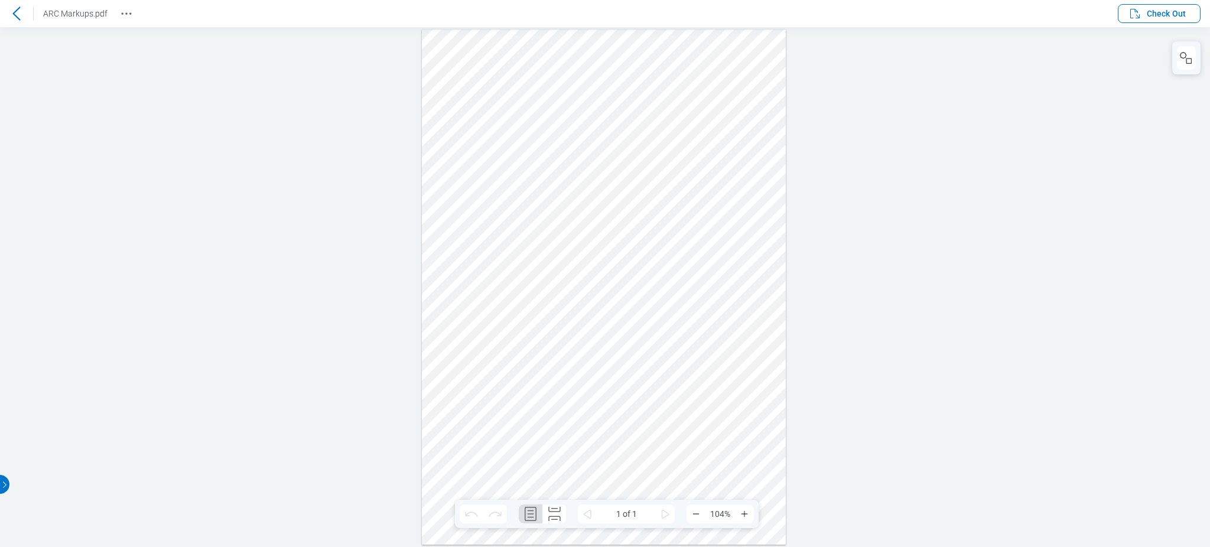
click at [81, 57] on div at bounding box center [605, 287] width 1210 height 520
click at [17, 16] on icon at bounding box center [16, 14] width 8 height 14
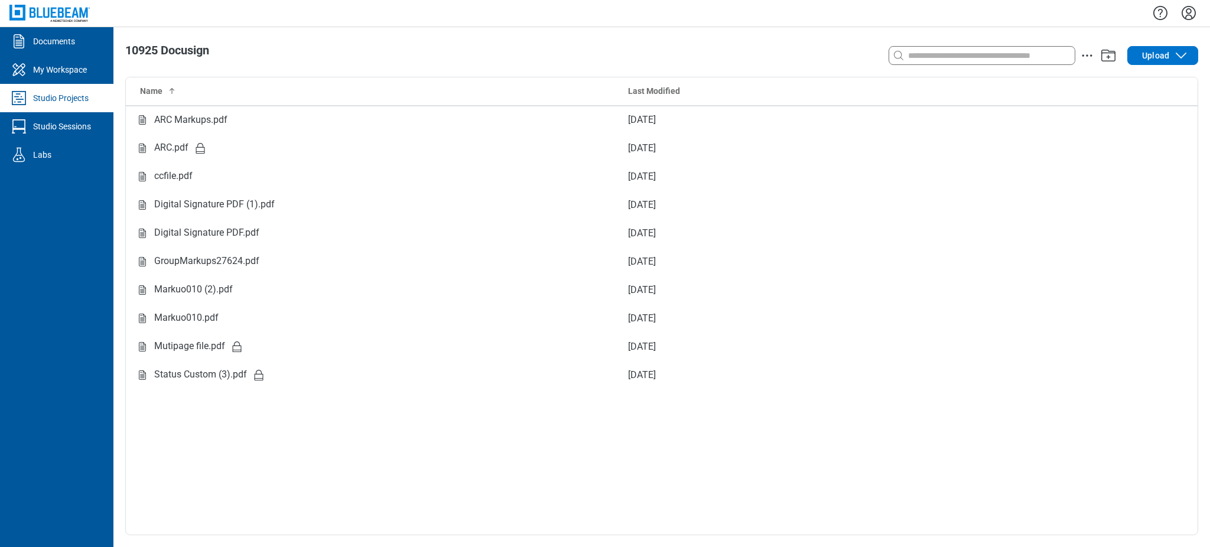
click at [498, 39] on div "10925 Docusign Search with a keyword or natural language Upload Name Last Modif…" at bounding box center [661, 287] width 1097 height 520
